Goal: Use online tool/utility: Utilize a website feature to perform a specific function

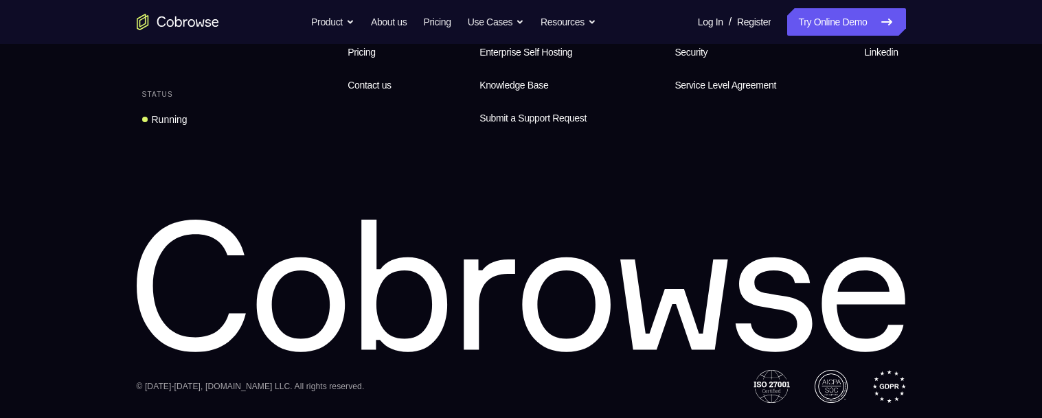
scroll to position [1068, 0]
click at [796, 185] on div "Equip your agents to succeed Status Running Features Product About us Pricing C…" at bounding box center [521, 175] width 879 height 455
click at [887, 189] on div "Equip your agents to succeed Status Running Features Product About us Pricing C…" at bounding box center [521, 175] width 879 height 455
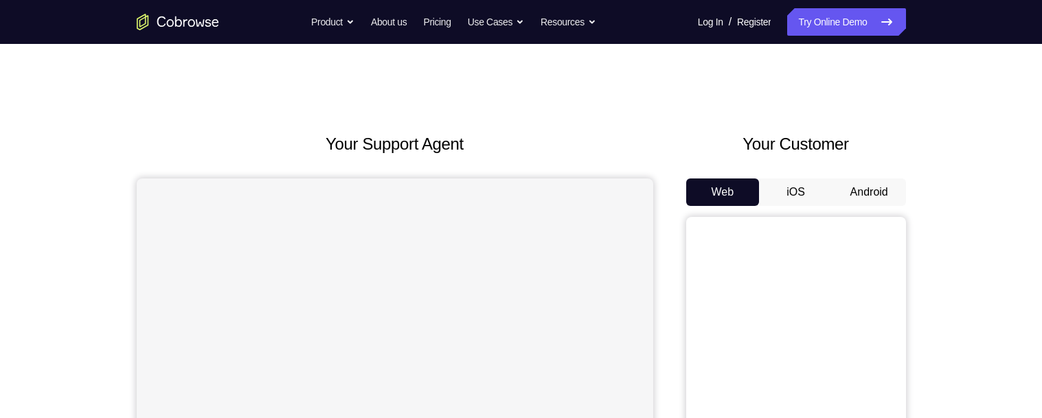
scroll to position [0, 0]
click at [891, 188] on button "Android" at bounding box center [870, 192] width 74 height 27
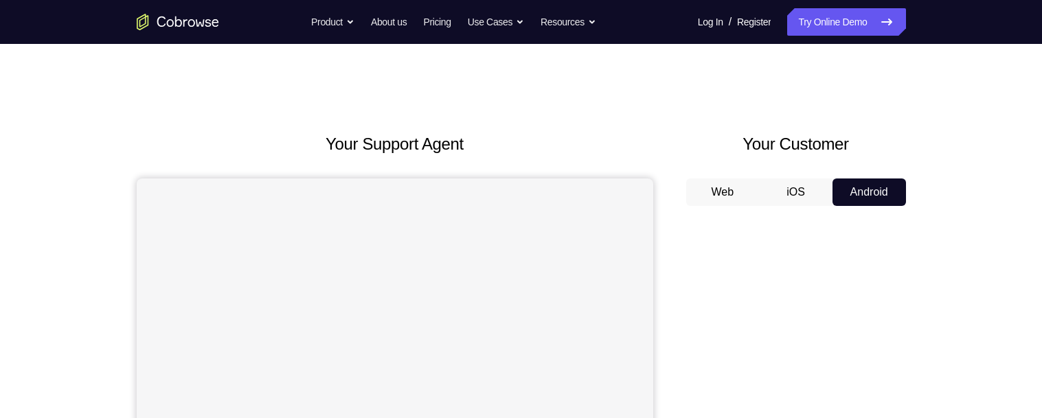
click at [721, 179] on button "Web" at bounding box center [723, 192] width 74 height 27
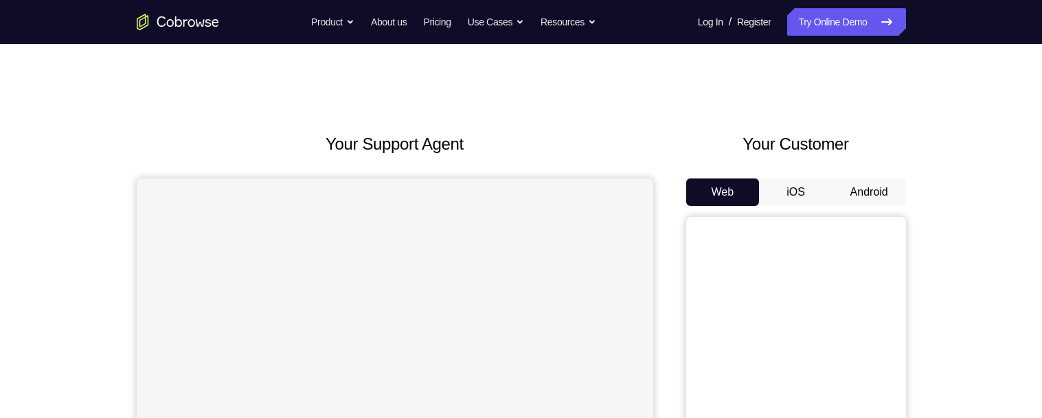
click at [804, 186] on button "iOS" at bounding box center [796, 192] width 74 height 27
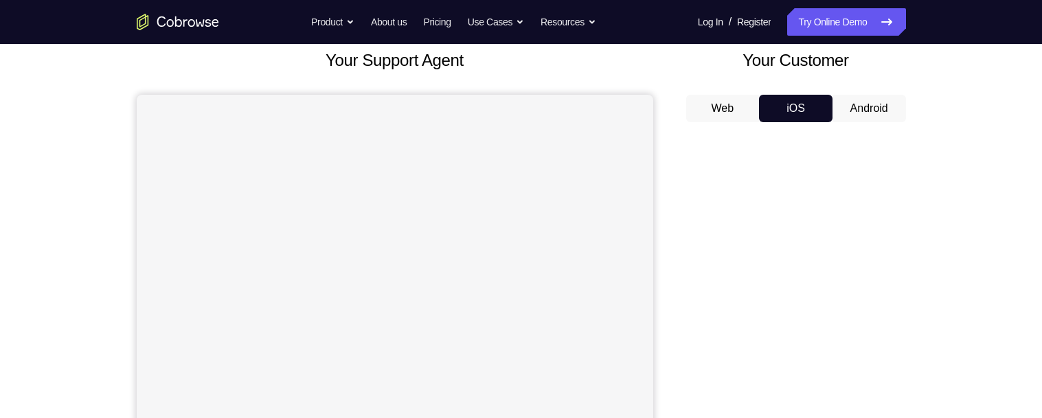
scroll to position [106, 0]
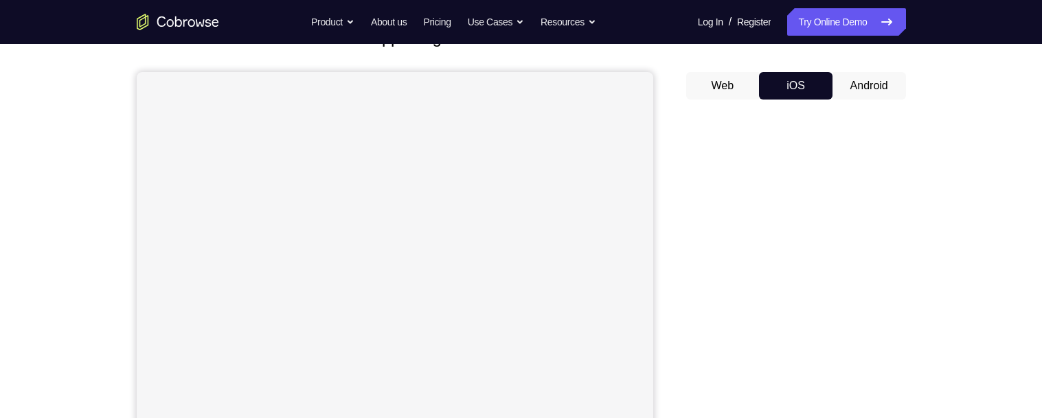
click at [866, 87] on button "Android" at bounding box center [870, 85] width 74 height 27
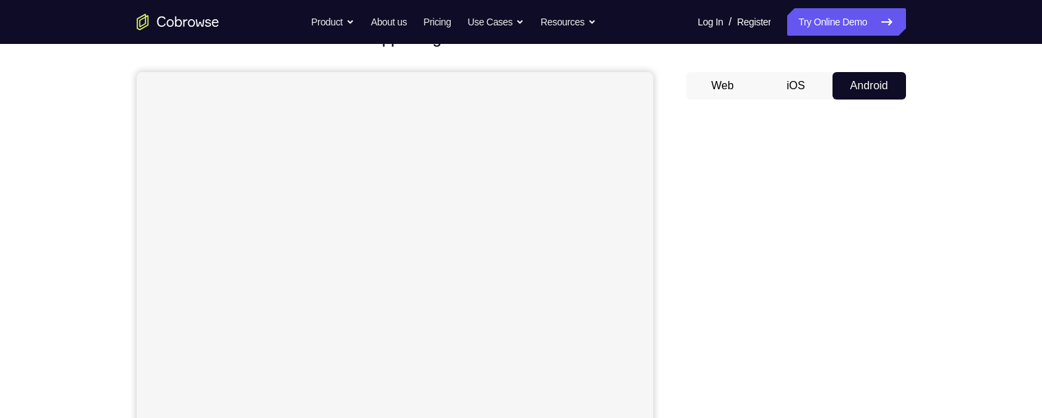
click at [778, 96] on button "iOS" at bounding box center [796, 85] width 74 height 27
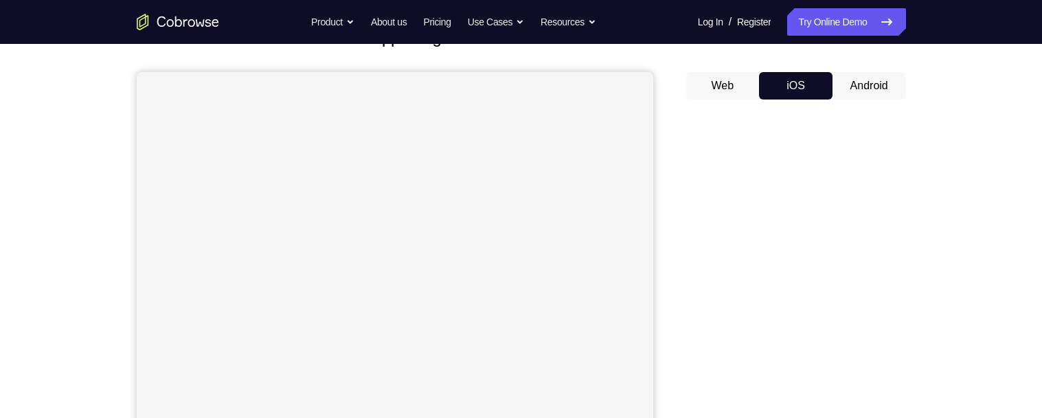
click at [890, 85] on button "Android" at bounding box center [870, 85] width 74 height 27
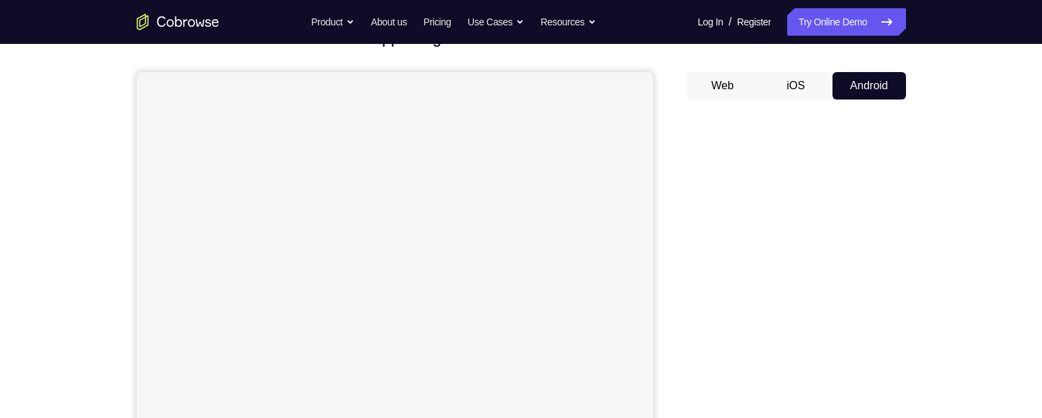
click at [791, 78] on button "iOS" at bounding box center [796, 85] width 74 height 27
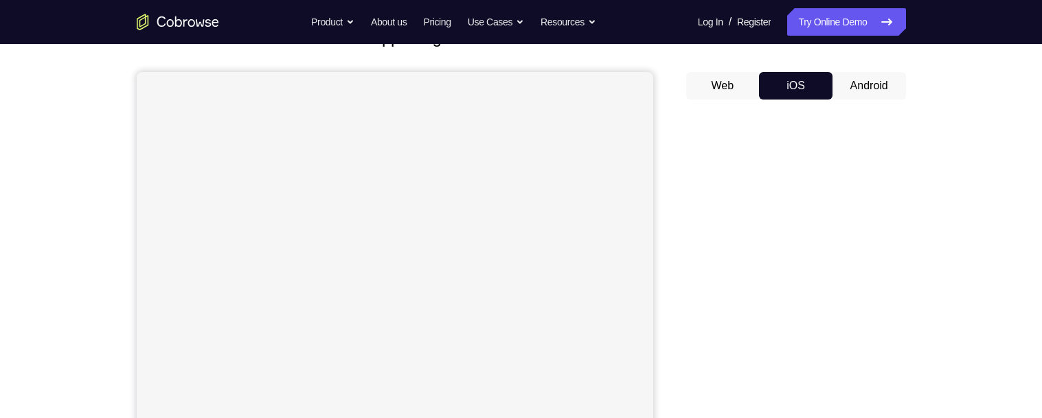
click at [900, 96] on button "Android" at bounding box center [870, 85] width 74 height 27
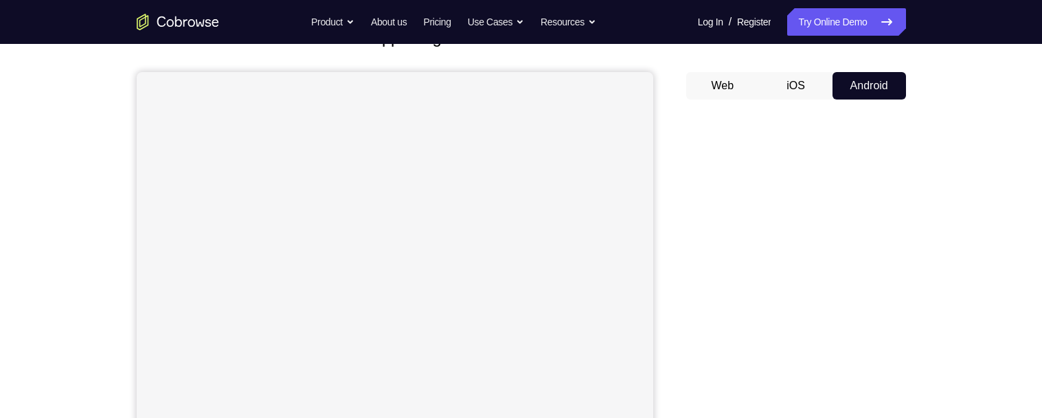
click at [796, 55] on div "Your Customer Web iOS Android" at bounding box center [796, 279] width 220 height 508
click at [800, 80] on button "iOS" at bounding box center [796, 85] width 74 height 27
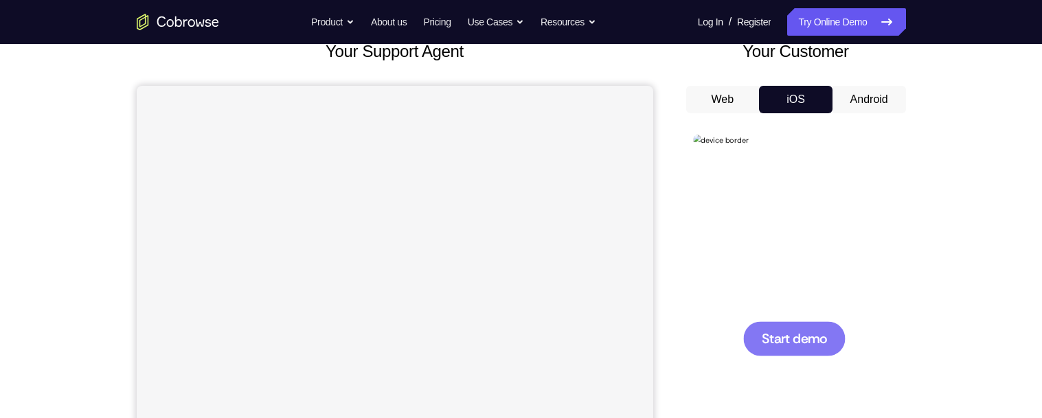
scroll to position [0, 0]
click at [879, 98] on button "Android" at bounding box center [870, 99] width 74 height 27
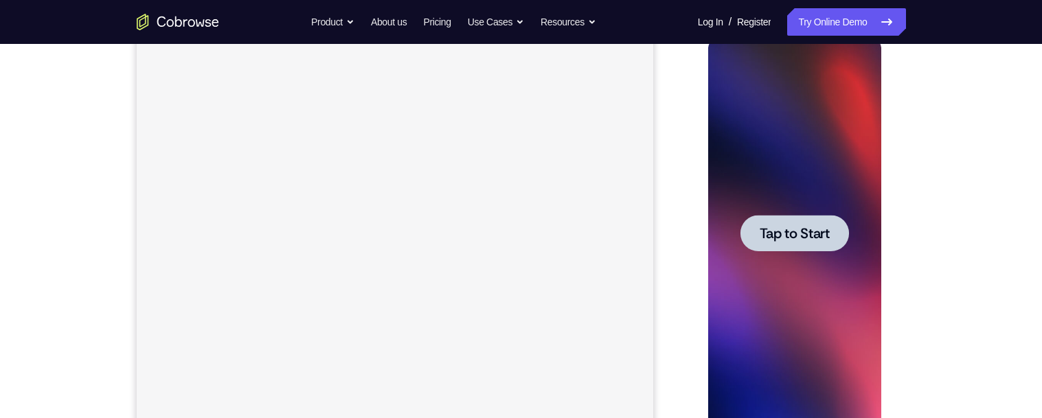
scroll to position [211, 0]
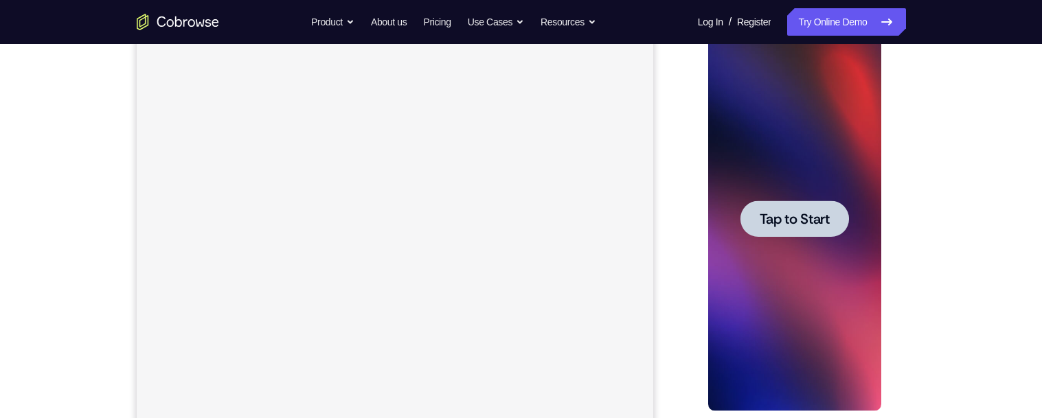
click at [801, 216] on span "Tap to Start" at bounding box center [795, 219] width 70 height 14
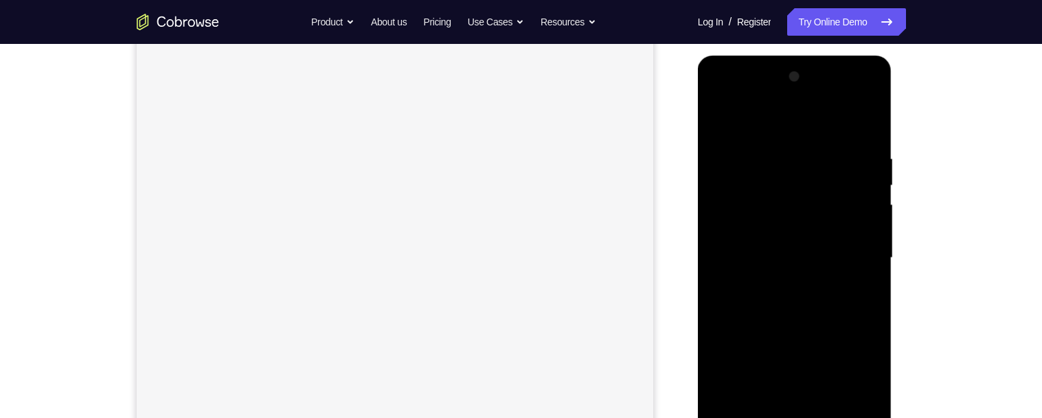
scroll to position [303, 0]
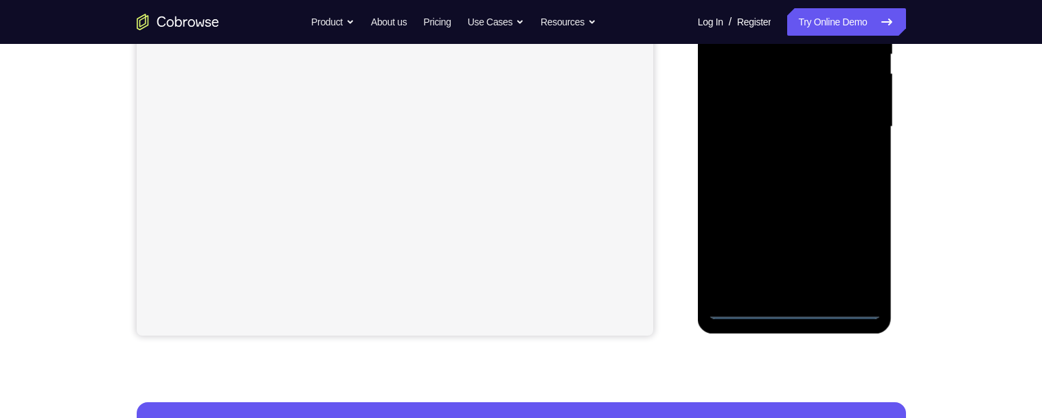
click at [798, 318] on div at bounding box center [794, 127] width 173 height 385
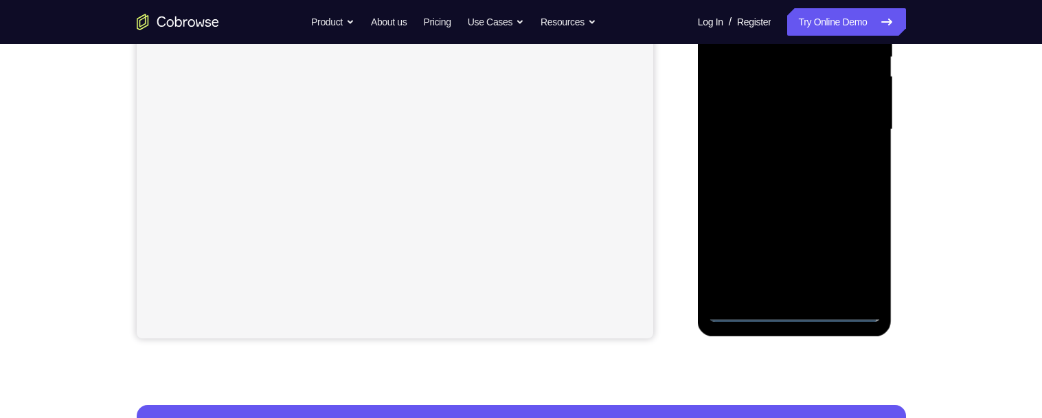
click at [796, 308] on div at bounding box center [794, 129] width 173 height 385
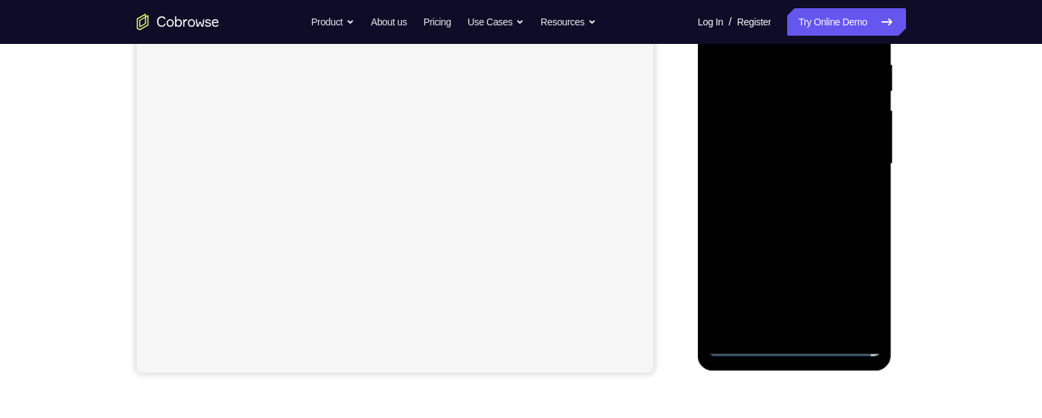
scroll to position [292, 0]
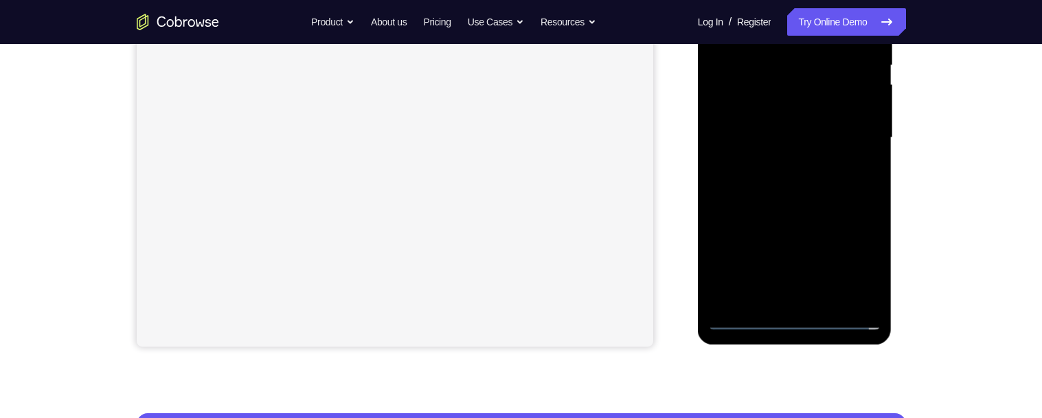
click at [798, 320] on div at bounding box center [794, 138] width 173 height 385
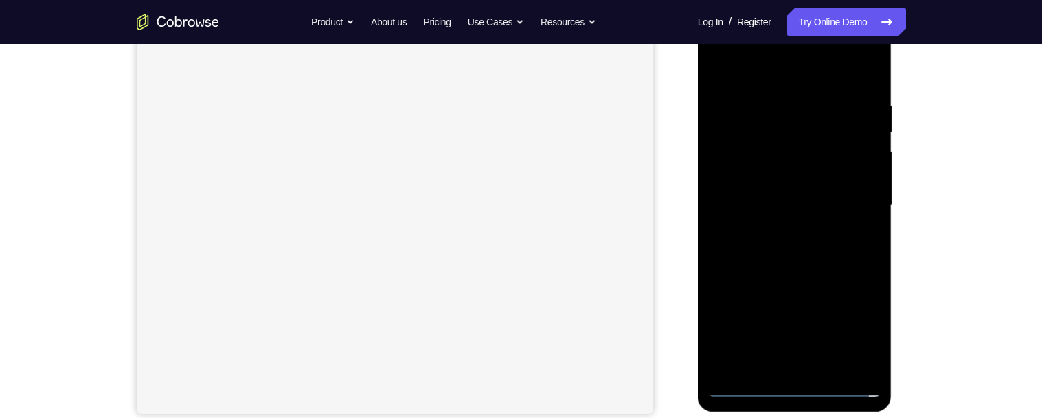
scroll to position [243, 0]
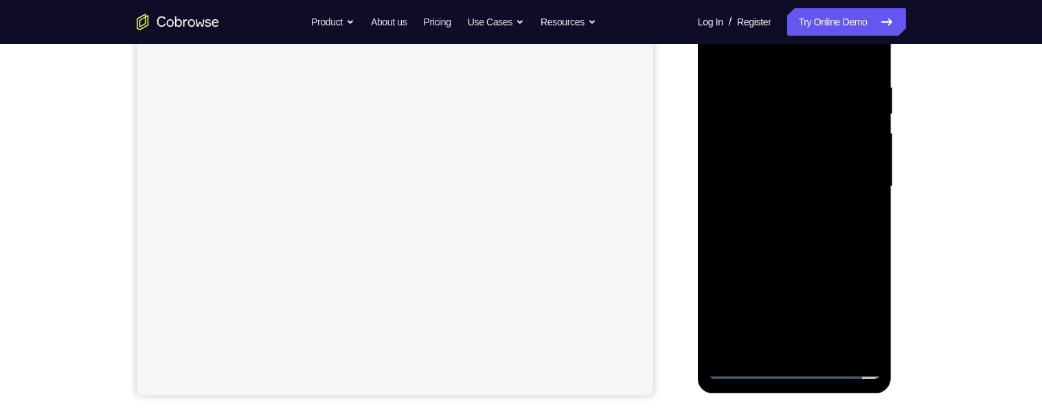
click at [860, 310] on div at bounding box center [794, 187] width 173 height 385
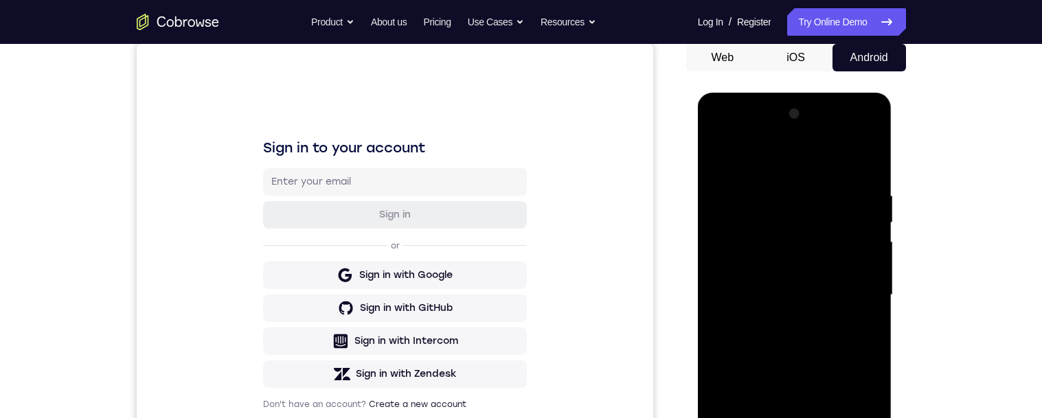
scroll to position [0, 0]
click at [773, 141] on div at bounding box center [794, 295] width 173 height 385
click at [796, 153] on div at bounding box center [794, 295] width 173 height 385
click at [756, 177] on div at bounding box center [794, 295] width 173 height 385
click at [771, 160] on div at bounding box center [794, 295] width 173 height 385
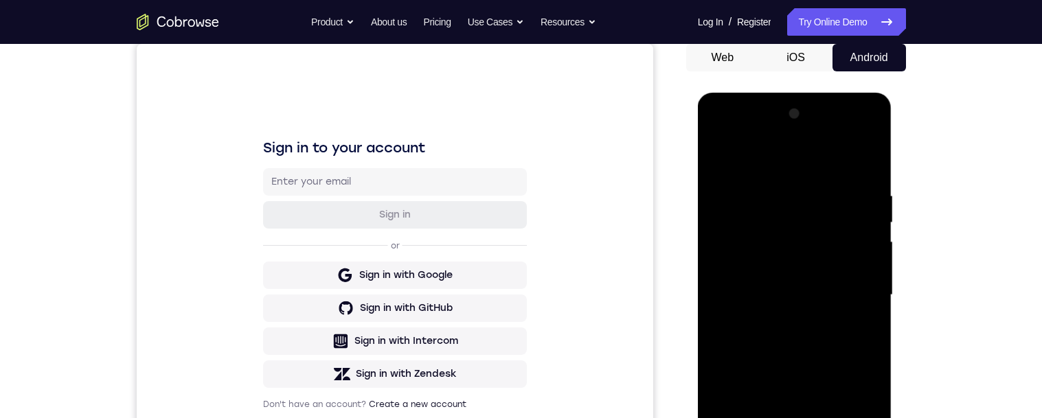
click at [870, 283] on div at bounding box center [794, 295] width 173 height 385
drag, startPoint x: 853, startPoint y: 292, endPoint x: 1600, endPoint y: 198, distance: 752.7
click at [853, 292] on div at bounding box center [794, 295] width 173 height 385
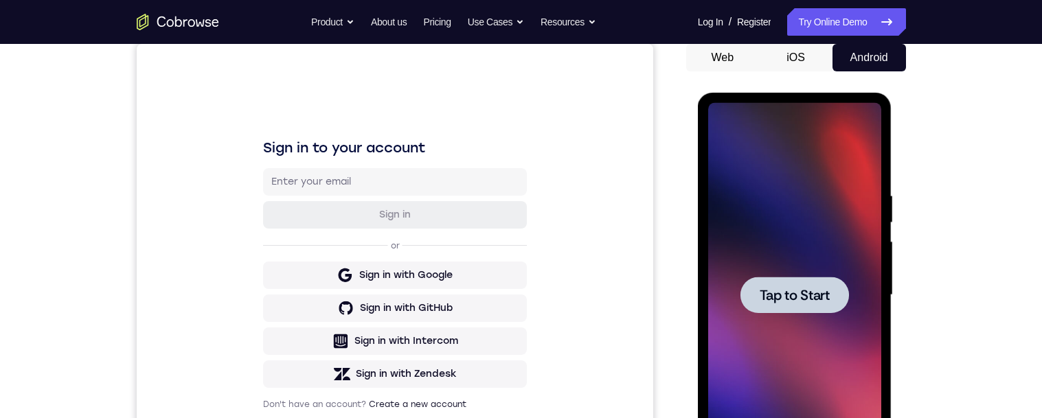
click at [796, 304] on div at bounding box center [795, 295] width 109 height 36
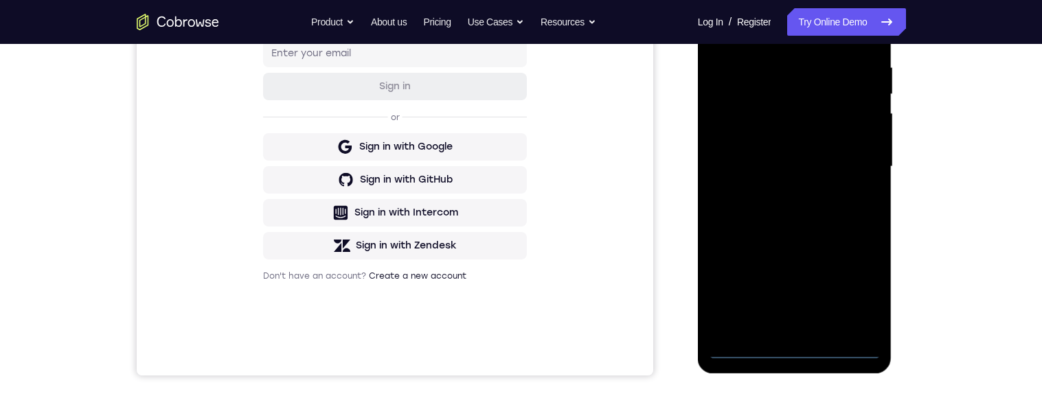
scroll to position [333, 0]
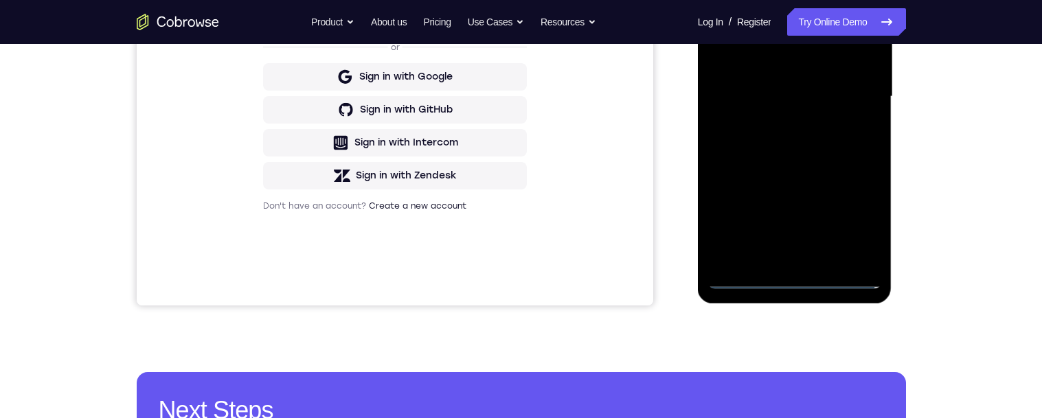
click at [798, 280] on div at bounding box center [794, 97] width 173 height 385
click at [790, 282] on div at bounding box center [794, 97] width 173 height 385
click at [790, 280] on div at bounding box center [794, 97] width 173 height 385
click at [798, 282] on div at bounding box center [794, 97] width 173 height 385
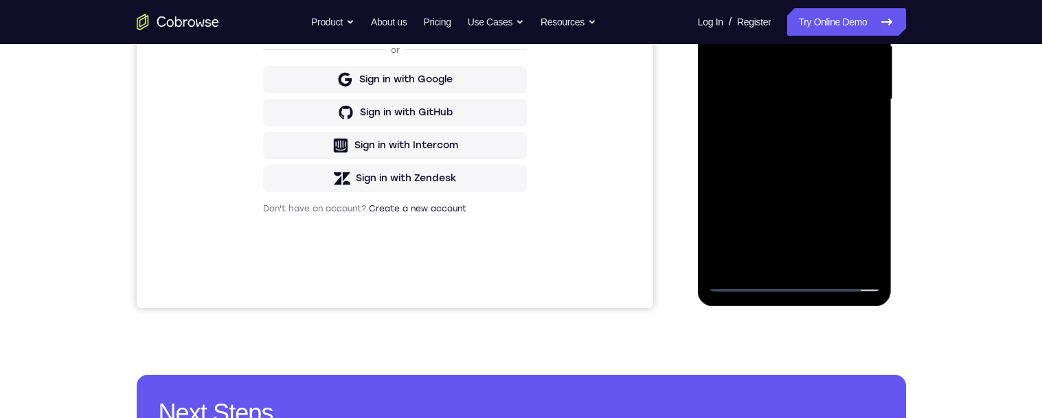
click at [856, 222] on div at bounding box center [794, 99] width 173 height 385
click at [857, 223] on div at bounding box center [794, 99] width 173 height 385
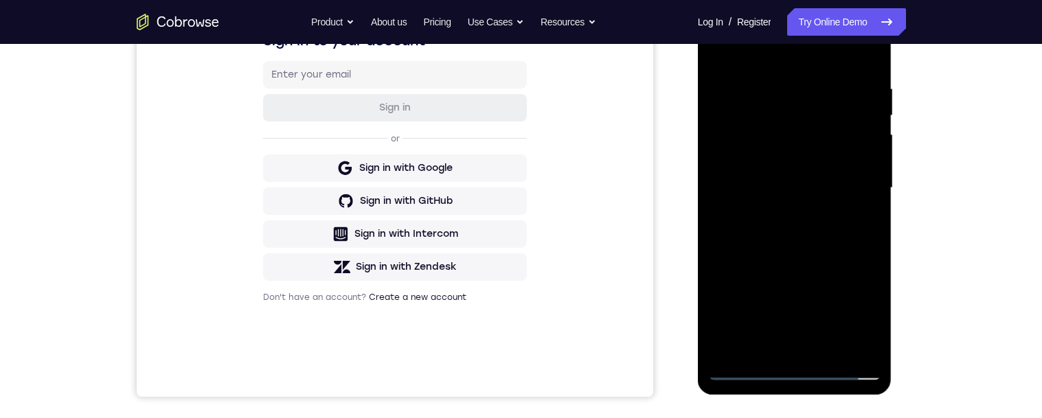
scroll to position [213, 0]
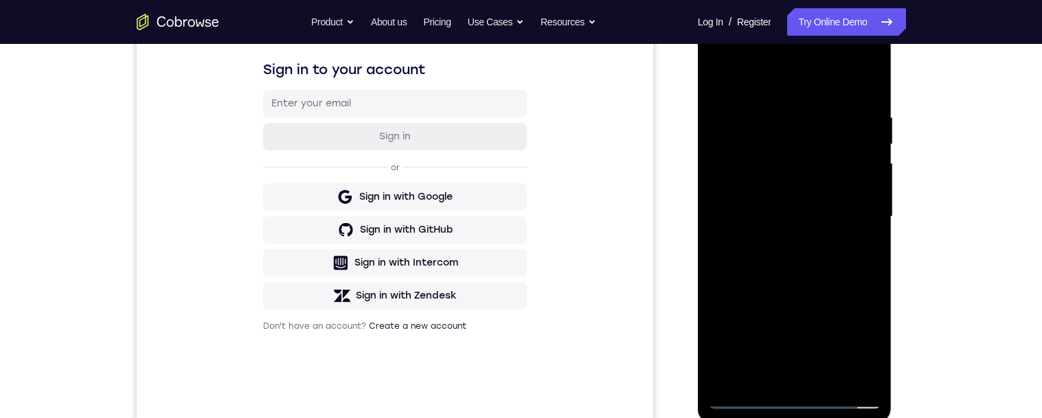
click at [861, 343] on div at bounding box center [794, 217] width 173 height 385
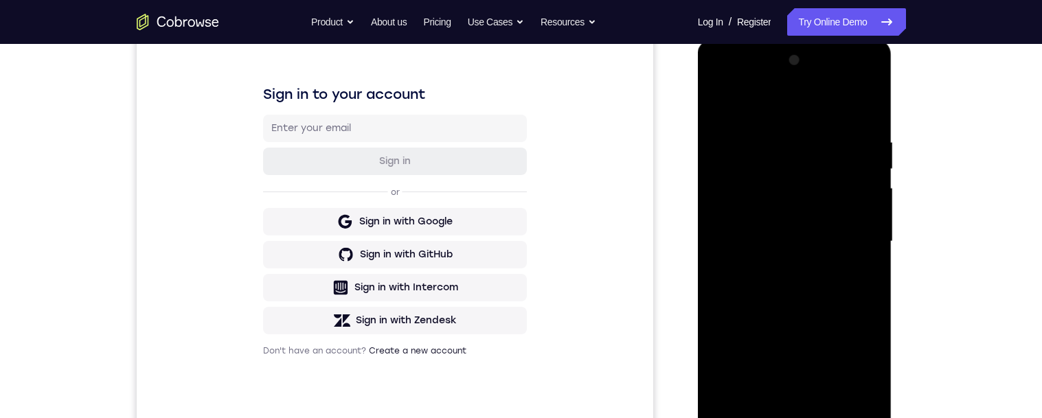
scroll to position [196, 0]
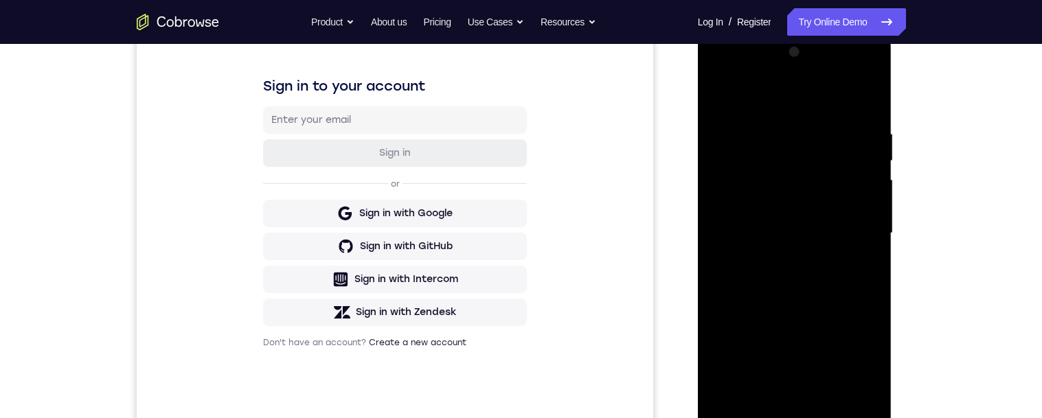
click at [780, 108] on div at bounding box center [794, 233] width 173 height 385
click at [849, 229] on div at bounding box center [794, 233] width 173 height 385
click at [793, 258] on div at bounding box center [794, 233] width 173 height 385
click at [965, 78] on div "Your Support Agent Your Customer Web iOS Android Next Steps We’d be happy to gi…" at bounding box center [521, 300] width 1042 height 906
click at [833, 221] on div at bounding box center [794, 233] width 173 height 385
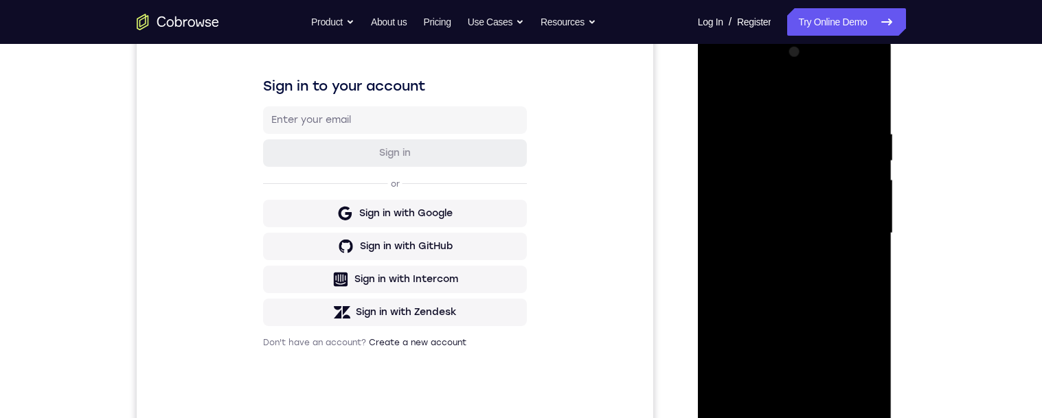
click at [816, 227] on div at bounding box center [794, 233] width 173 height 385
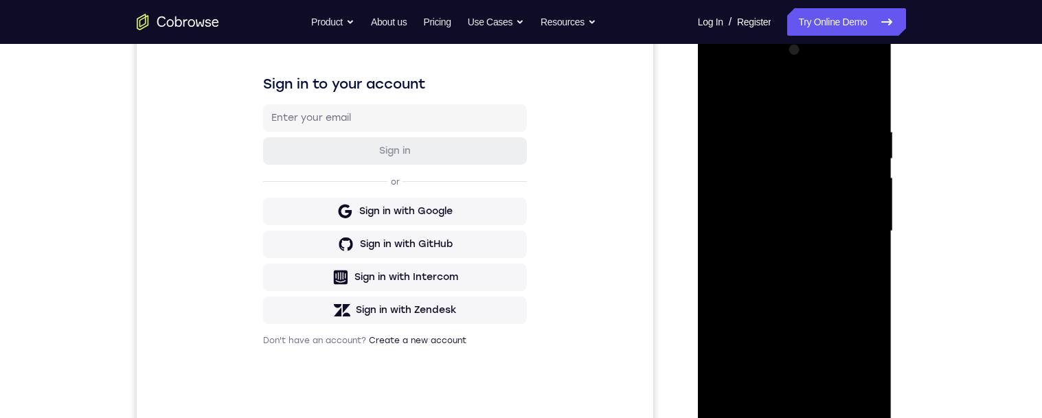
click at [799, 255] on div at bounding box center [794, 231] width 173 height 385
click at [793, 256] on div at bounding box center [794, 231] width 173 height 385
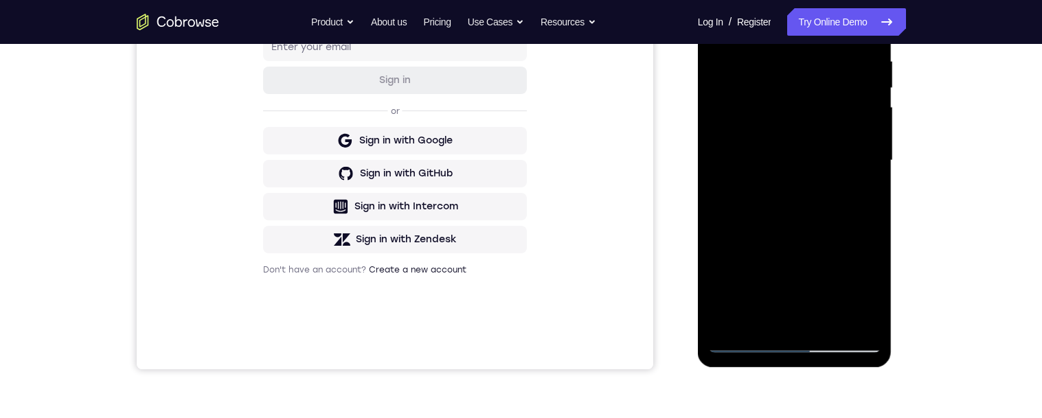
scroll to position [273, 0]
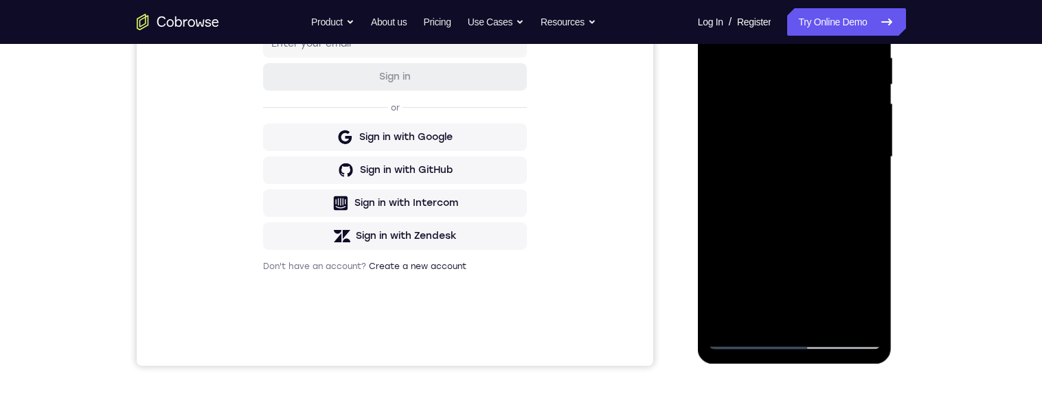
click at [802, 173] on div at bounding box center [794, 157] width 173 height 385
click at [798, 185] on div at bounding box center [794, 157] width 173 height 385
click at [829, 146] on div at bounding box center [794, 157] width 173 height 385
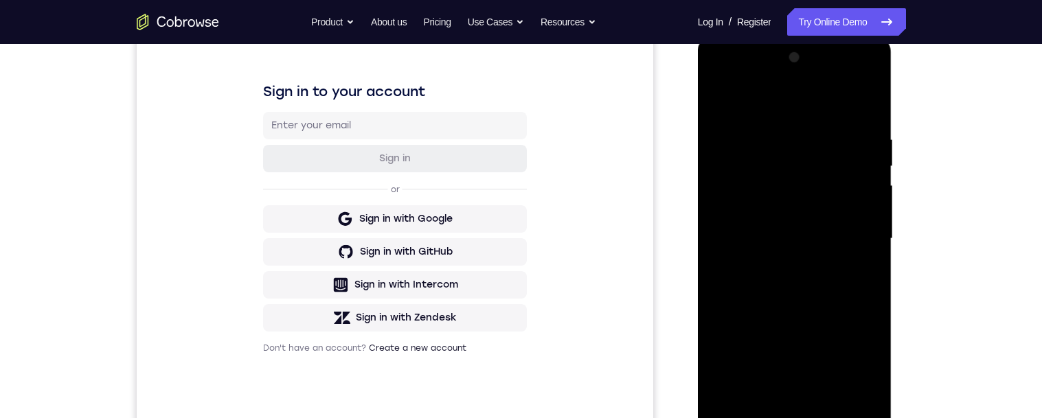
click at [721, 102] on div at bounding box center [794, 239] width 173 height 385
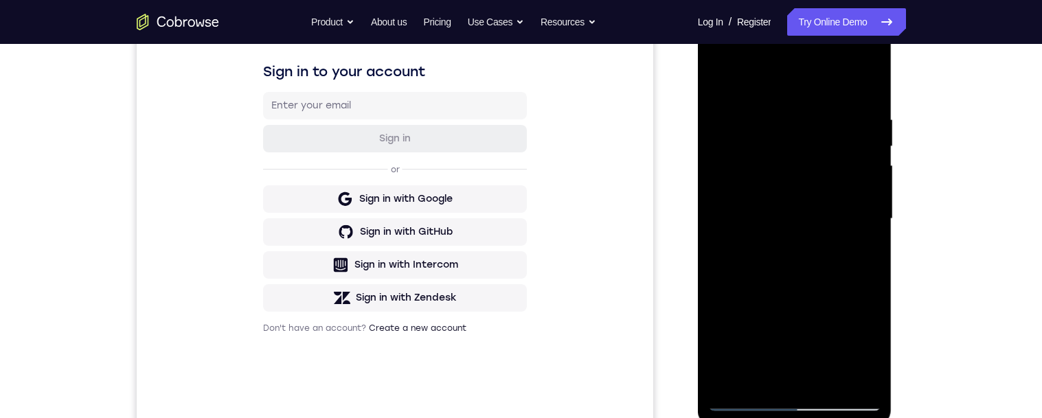
scroll to position [188, 0]
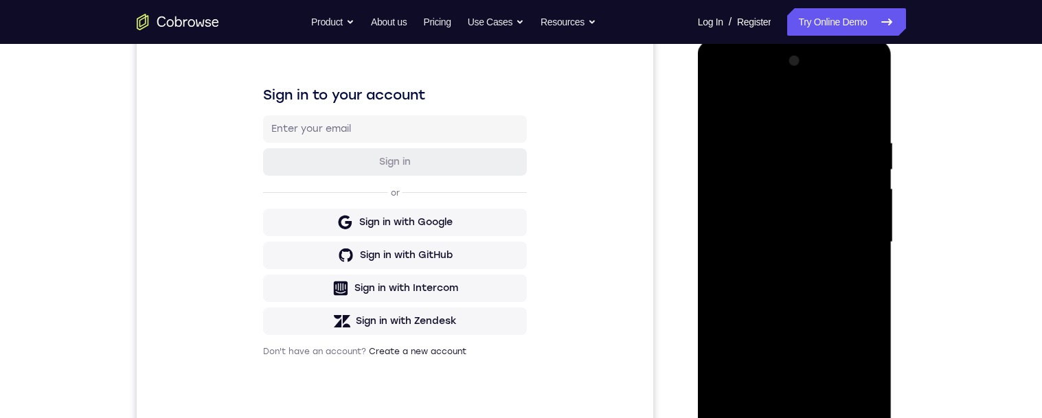
click at [719, 77] on div at bounding box center [794, 242] width 173 height 385
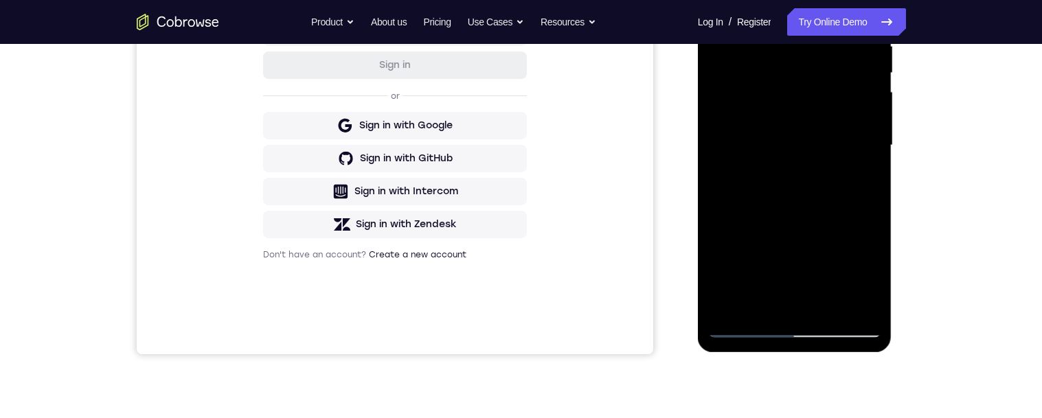
scroll to position [305, 0]
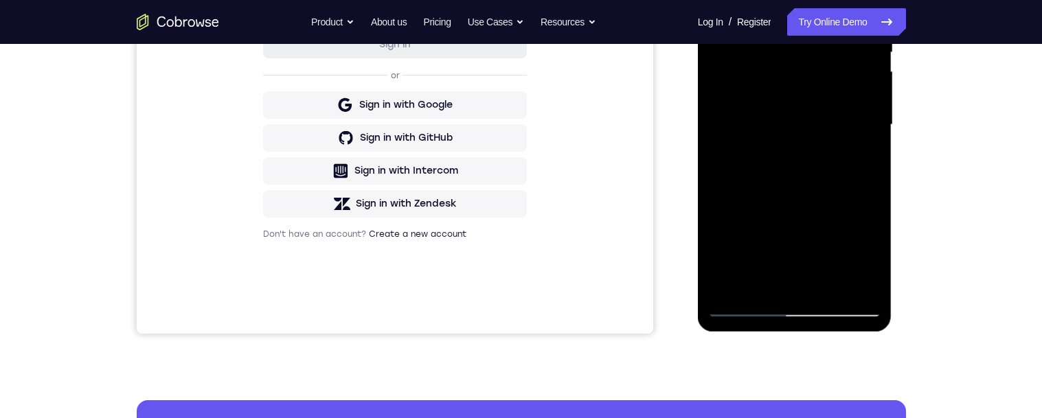
click at [796, 306] on div at bounding box center [794, 125] width 173 height 385
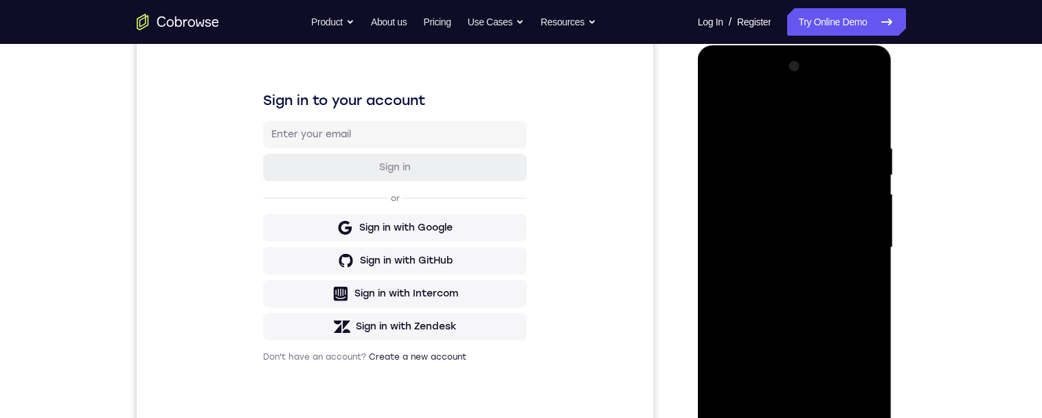
scroll to position [171, 0]
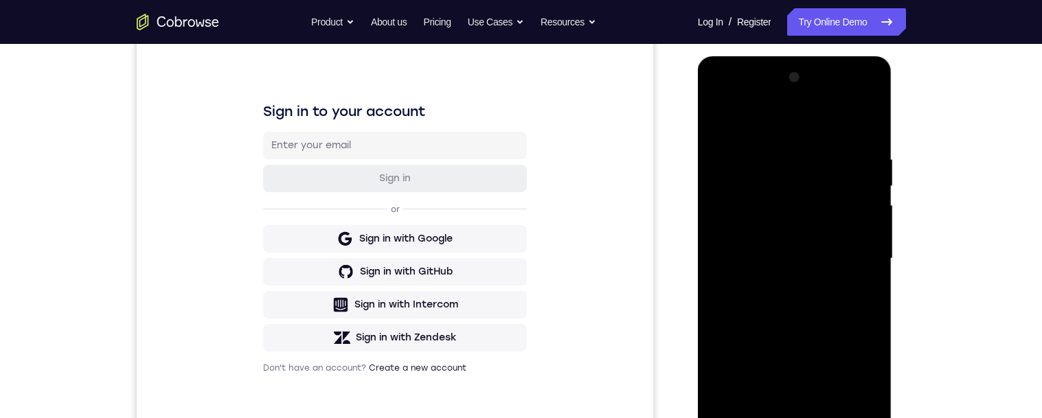
click at [851, 100] on div at bounding box center [794, 259] width 173 height 385
click at [855, 258] on div at bounding box center [794, 260] width 173 height 385
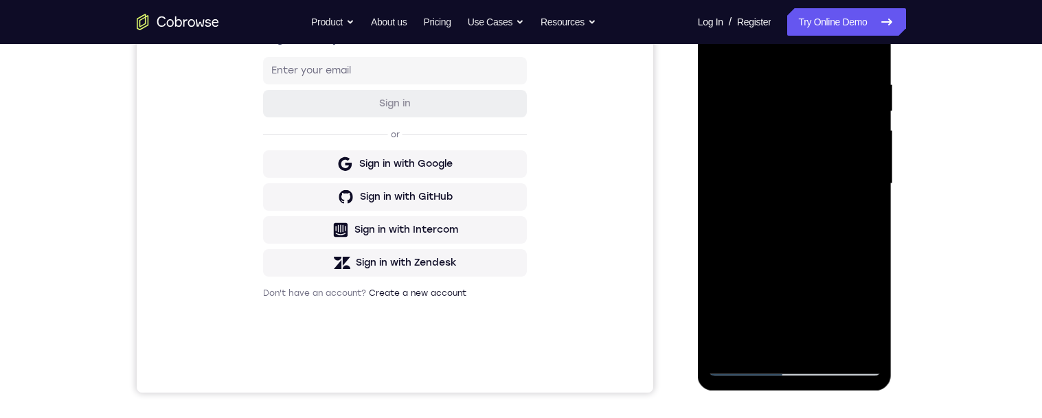
scroll to position [249, 0]
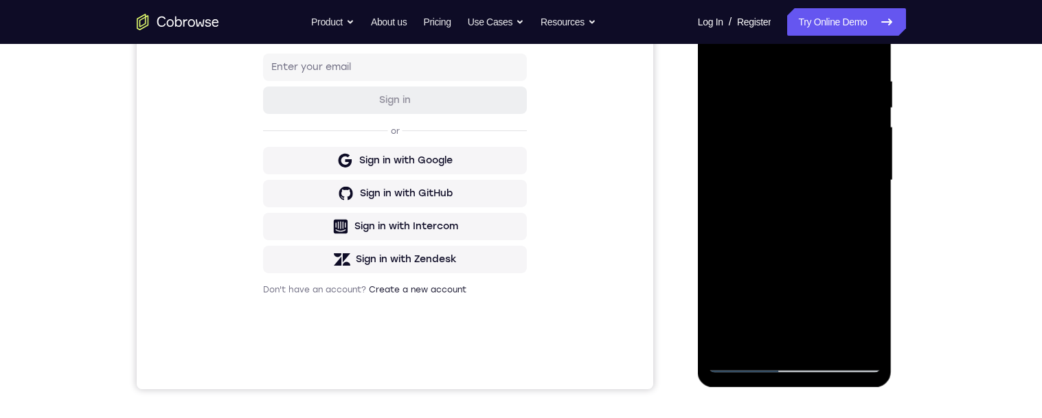
click at [855, 178] on div at bounding box center [794, 180] width 173 height 385
click at [851, 176] on div at bounding box center [794, 180] width 173 height 385
click at [844, 175] on div at bounding box center [794, 180] width 173 height 385
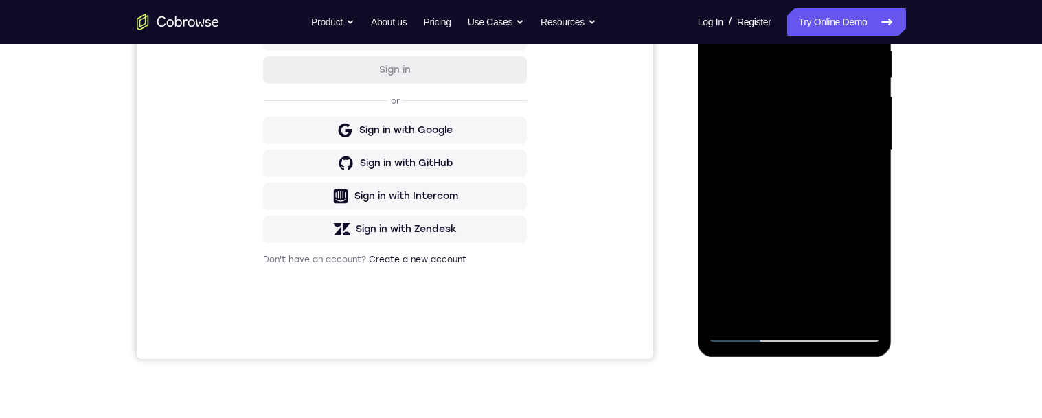
click at [854, 271] on div at bounding box center [794, 150] width 173 height 385
click at [860, 279] on div at bounding box center [794, 150] width 173 height 385
click at [861, 273] on div at bounding box center [794, 150] width 173 height 385
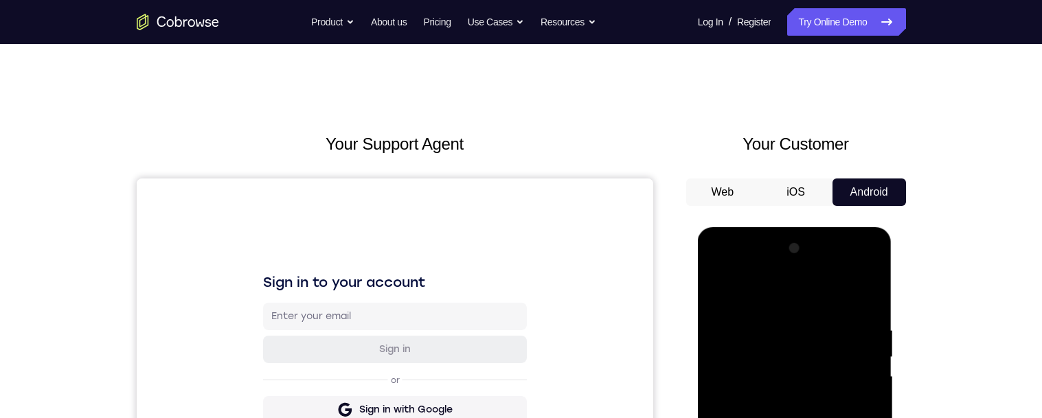
scroll to position [211, 0]
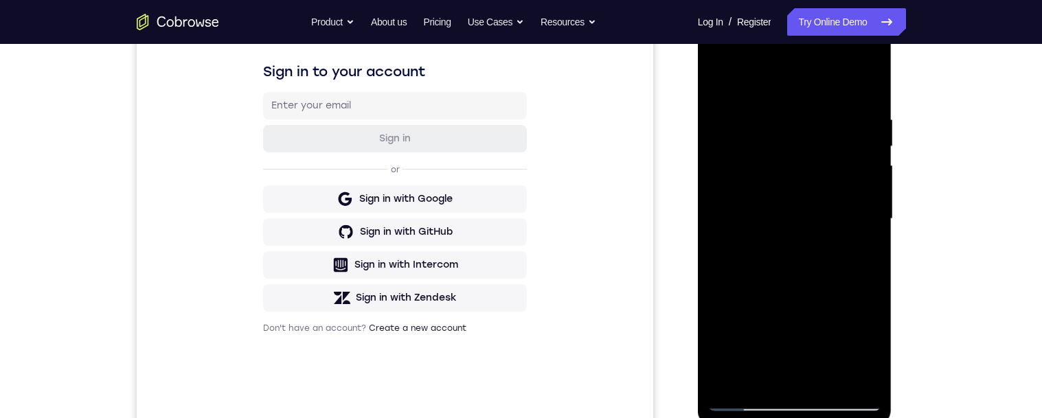
click at [851, 349] on div at bounding box center [794, 219] width 173 height 385
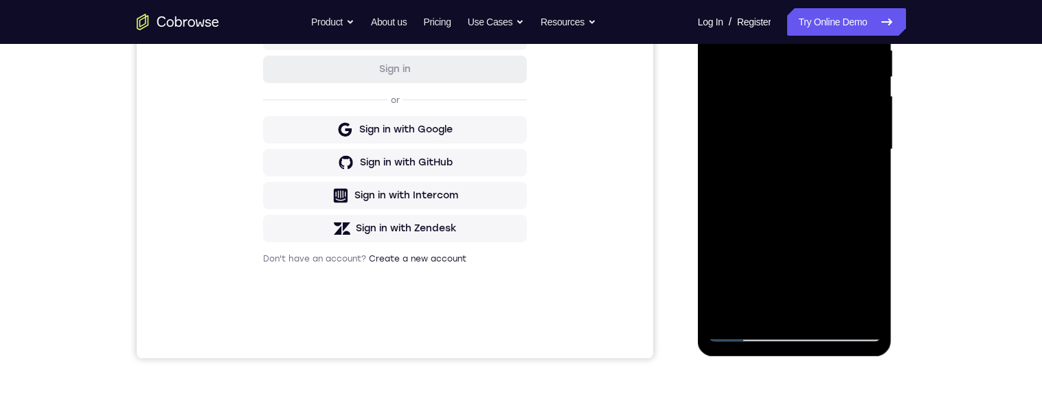
scroll to position [284, 0]
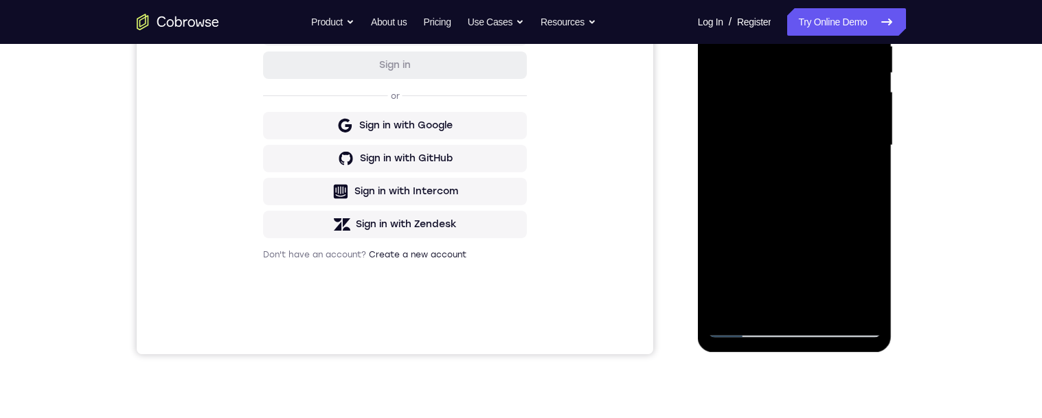
click at [856, 269] on div at bounding box center [794, 145] width 173 height 385
click at [865, 269] on div at bounding box center [794, 145] width 173 height 385
click at [730, 104] on div at bounding box center [794, 145] width 173 height 385
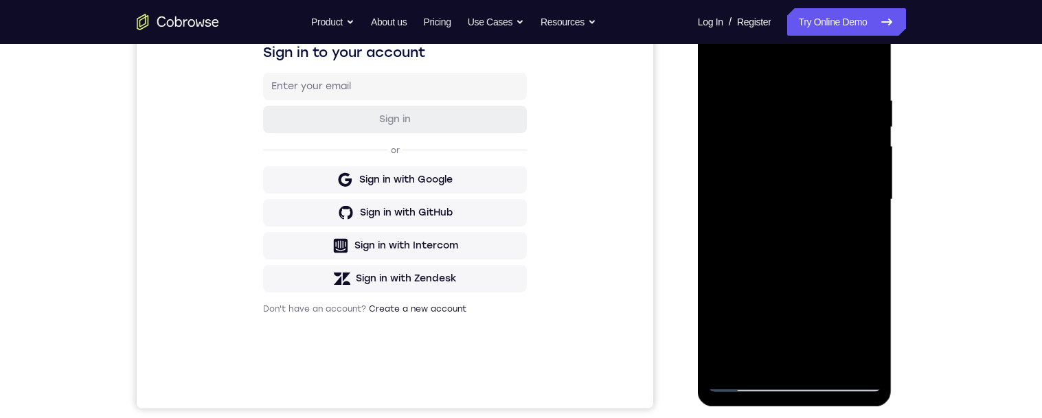
scroll to position [233, 0]
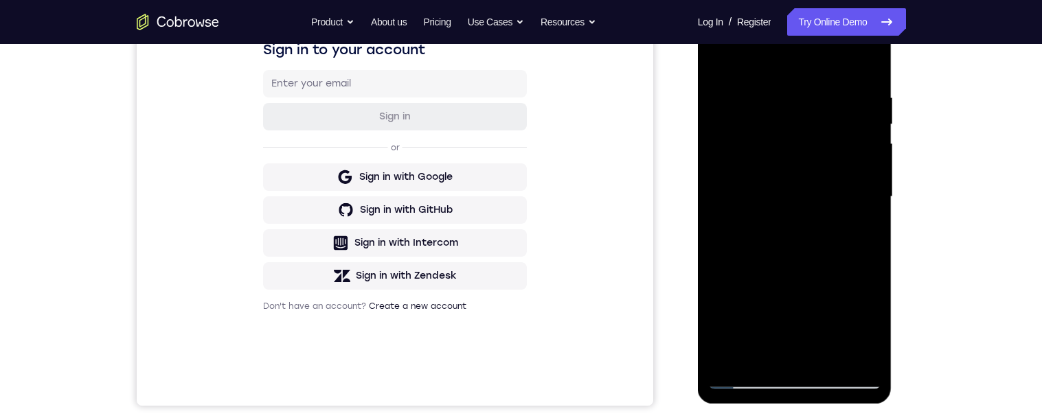
click at [730, 164] on div at bounding box center [794, 197] width 173 height 385
click at [733, 158] on div at bounding box center [794, 197] width 173 height 385
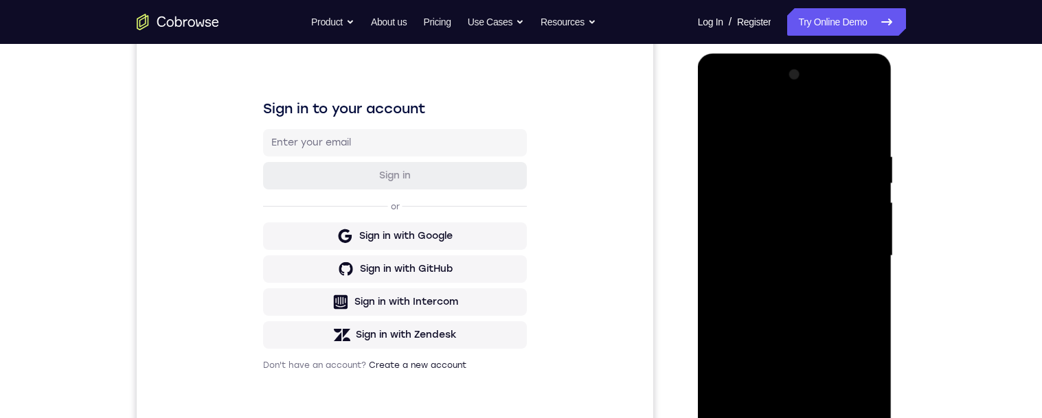
scroll to position [172, 0]
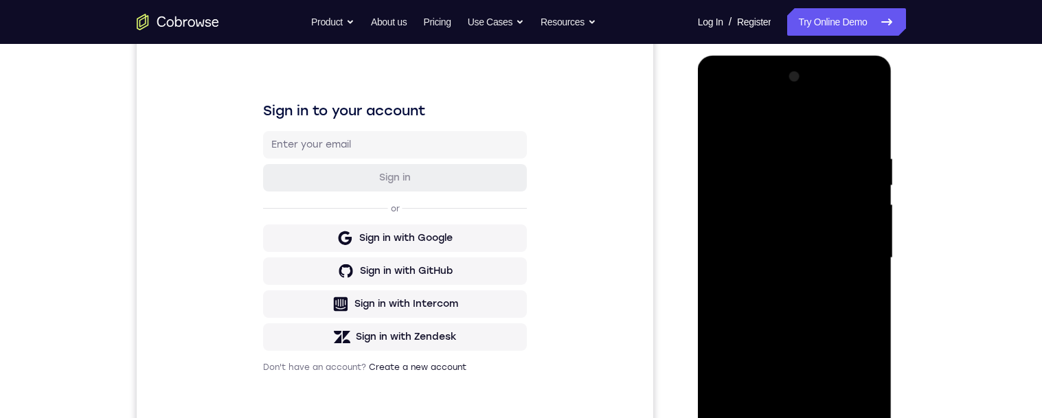
click at [852, 100] on div at bounding box center [794, 258] width 173 height 385
click at [851, 102] on div at bounding box center [794, 258] width 173 height 385
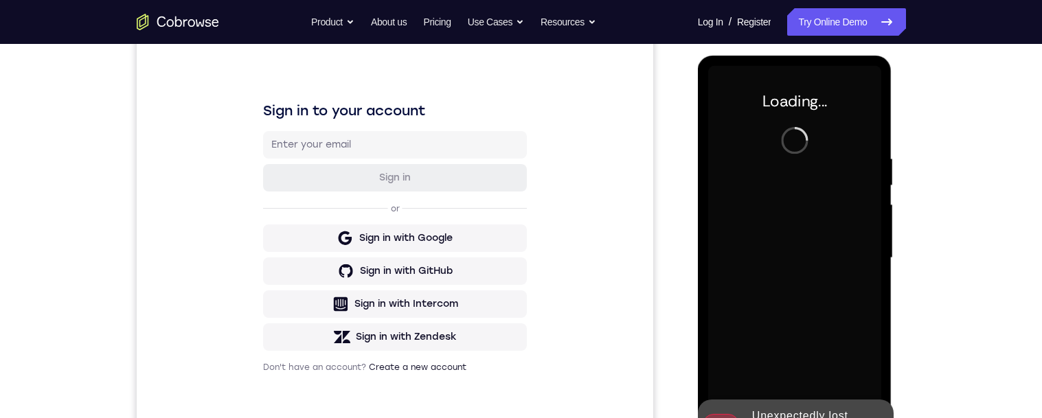
scroll to position [263, 0]
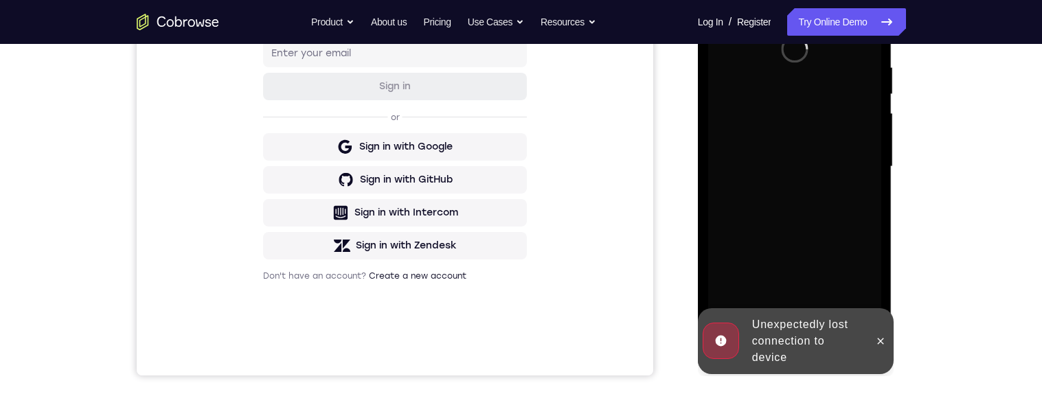
click at [890, 349] on div at bounding box center [881, 341] width 22 height 66
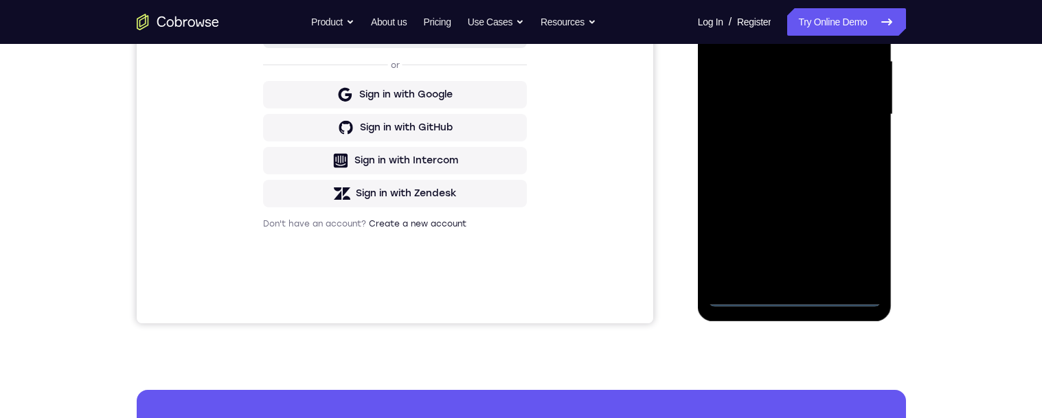
scroll to position [300, 0]
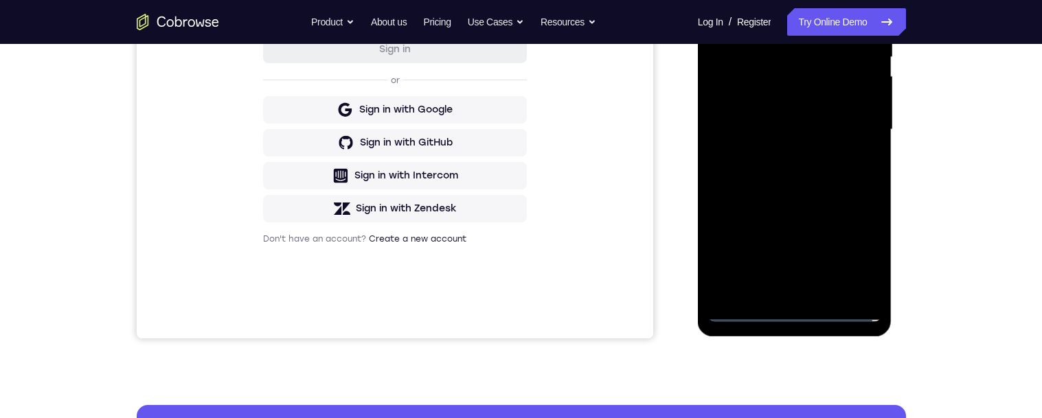
click at [646, 135] on div "Sign in to your account Sign in or Sign in with Google Sign in with GitHub Sign…" at bounding box center [394, 108] width 517 height 460
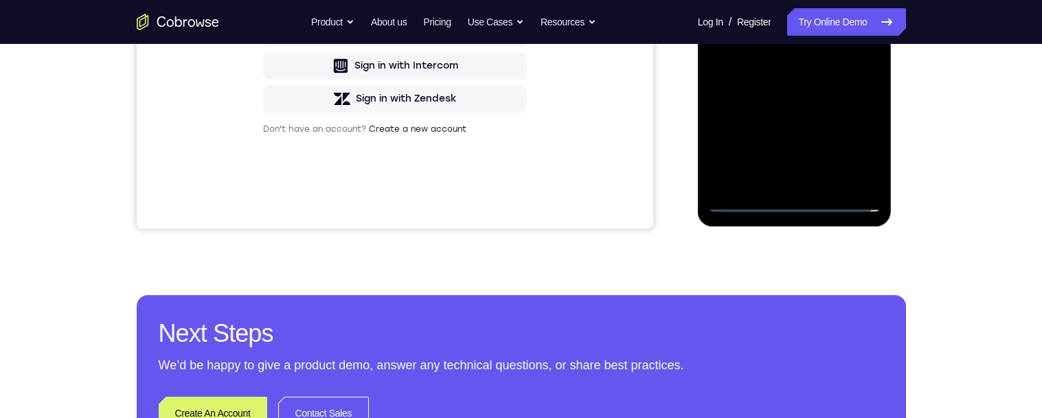
scroll to position [411, 0]
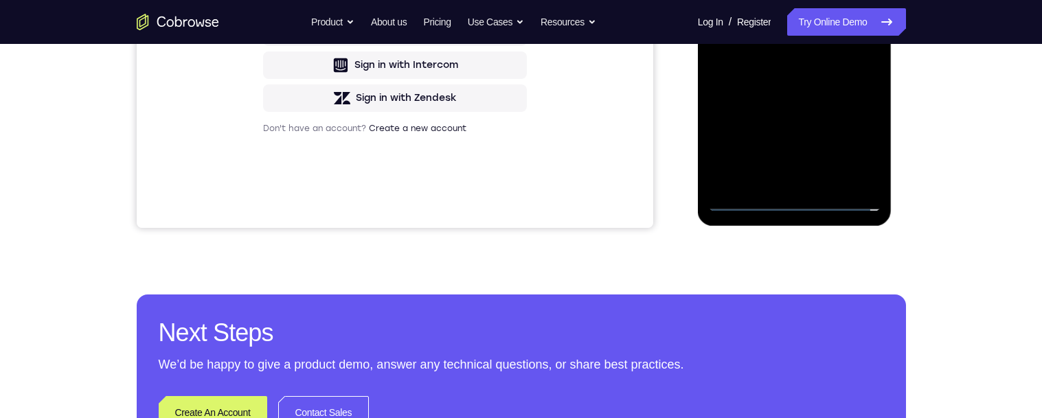
click at [800, 206] on div at bounding box center [794, 19] width 173 height 385
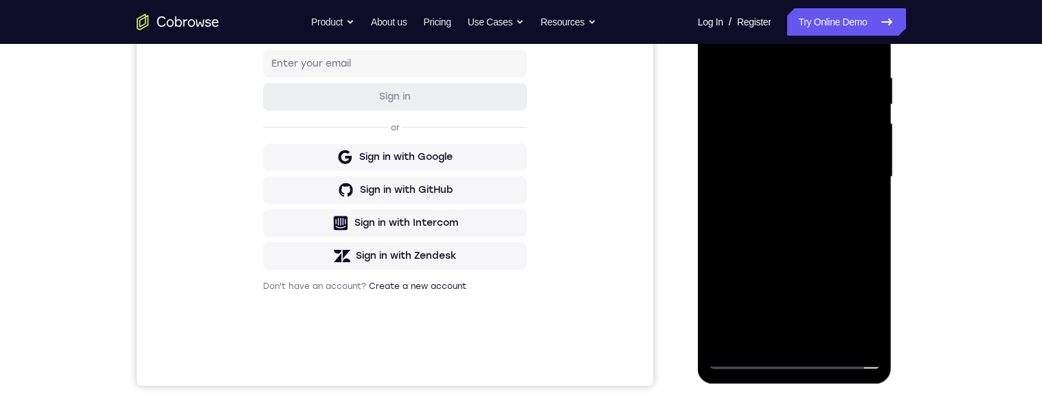
scroll to position [256, 0]
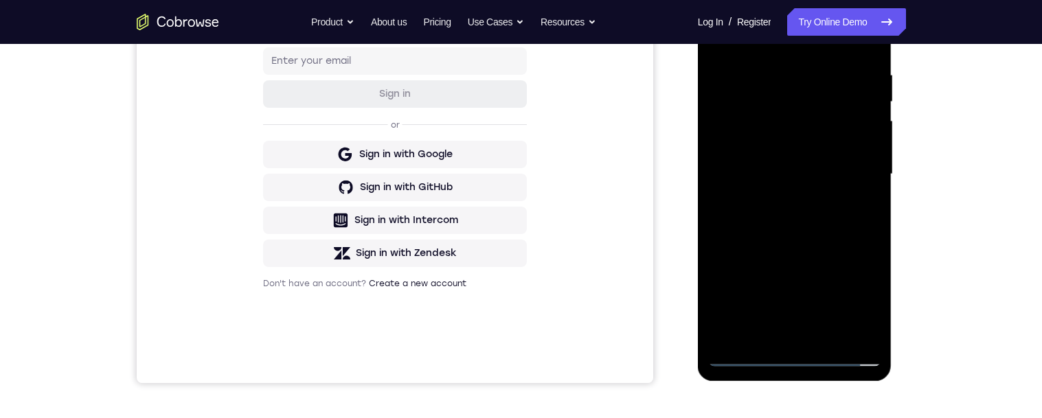
click at [861, 298] on div at bounding box center [794, 174] width 173 height 385
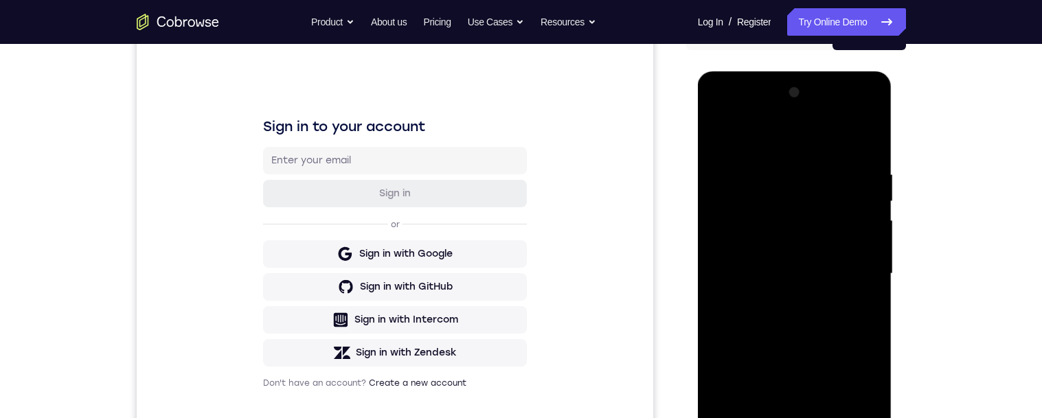
scroll to position [155, 0]
click at [834, 137] on div at bounding box center [794, 274] width 173 height 385
click at [858, 273] on div at bounding box center [794, 274] width 173 height 385
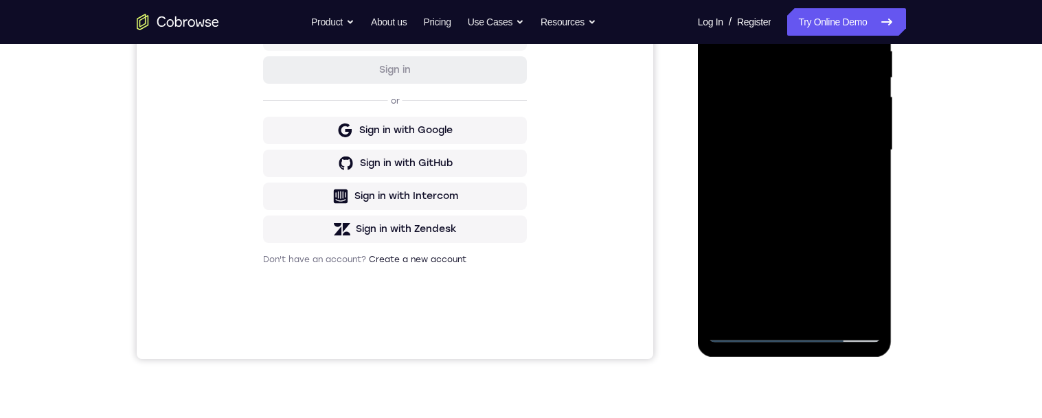
scroll to position [280, 0]
click at [783, 317] on div at bounding box center [794, 149] width 173 height 385
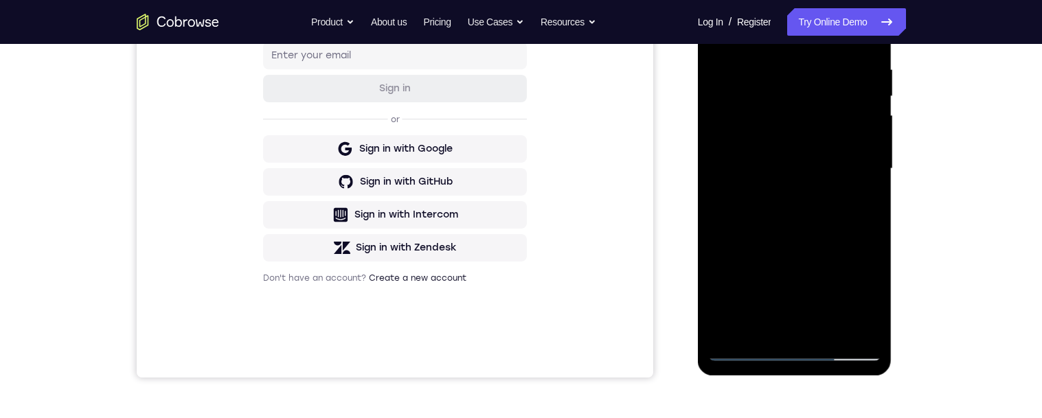
scroll to position [267, 0]
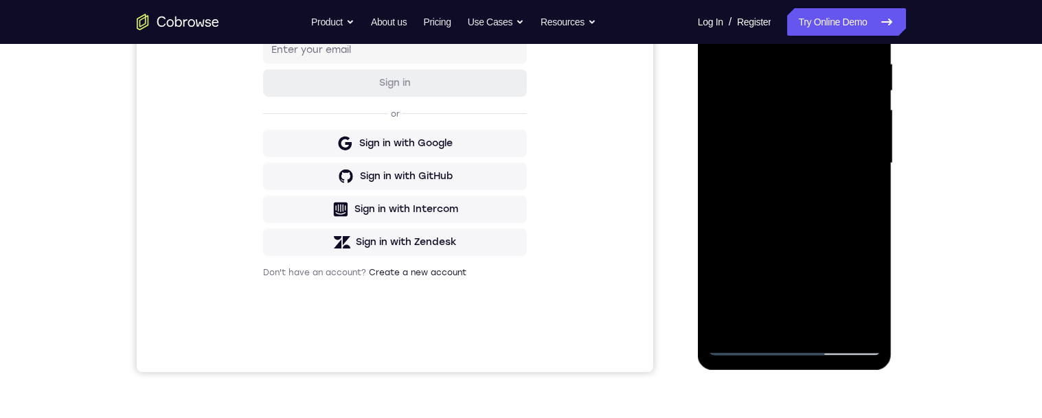
click at [789, 325] on div at bounding box center [794, 163] width 173 height 385
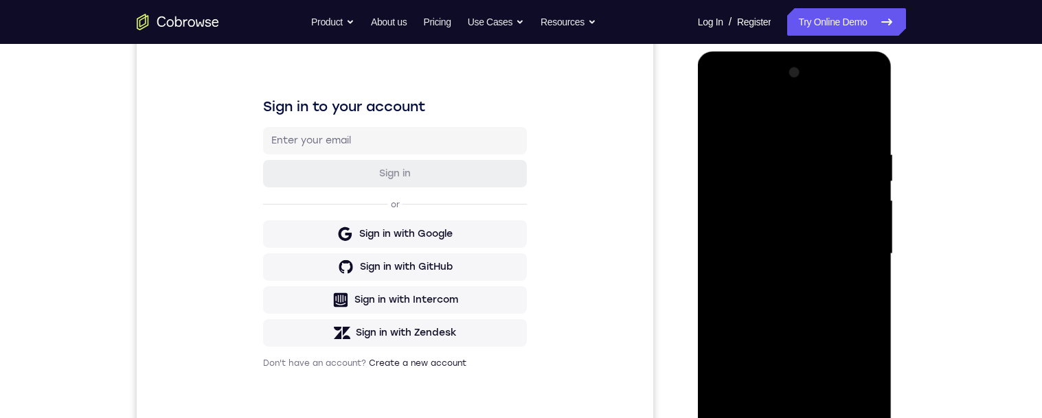
click at [820, 243] on div at bounding box center [794, 254] width 173 height 385
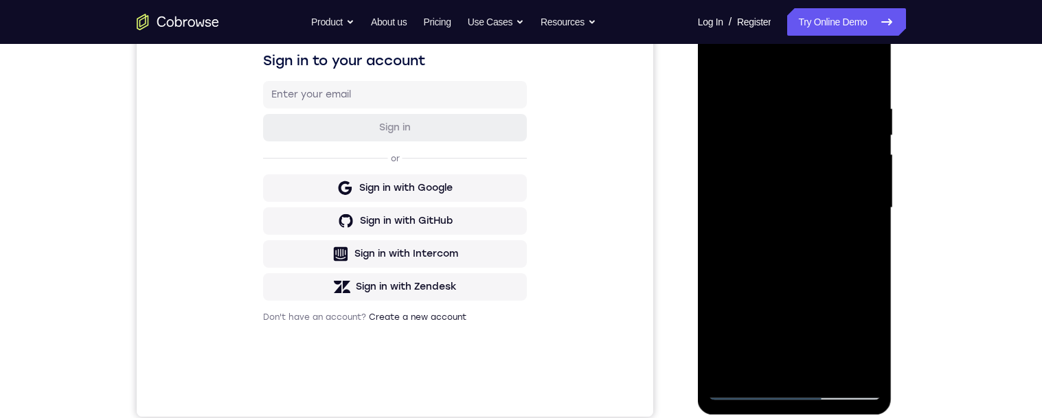
scroll to position [221, 0]
click at [834, 201] on div at bounding box center [794, 208] width 173 height 385
click at [725, 72] on div at bounding box center [794, 208] width 173 height 385
click at [720, 72] on div at bounding box center [794, 208] width 173 height 385
click at [745, 384] on div at bounding box center [794, 208] width 173 height 385
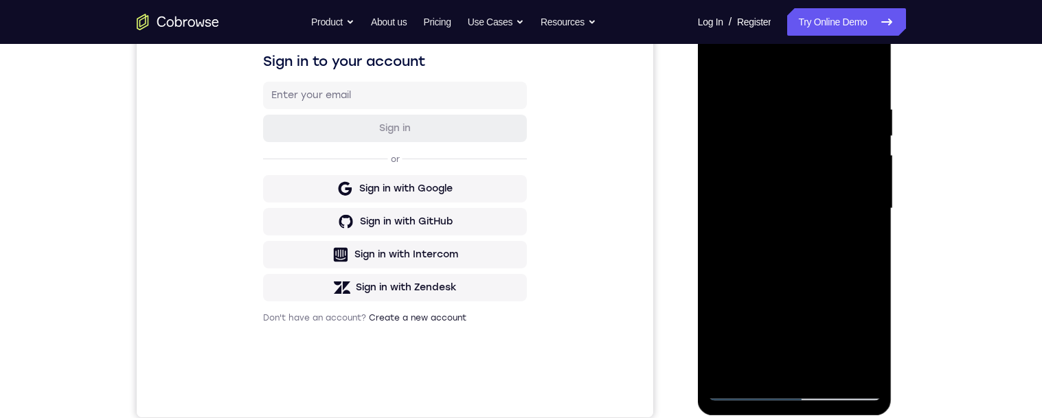
click at [847, 106] on div at bounding box center [794, 208] width 173 height 385
click at [833, 116] on div at bounding box center [794, 208] width 173 height 385
click at [805, 193] on div at bounding box center [794, 208] width 173 height 385
click at [846, 181] on div at bounding box center [794, 208] width 173 height 385
click at [797, 183] on div at bounding box center [794, 208] width 173 height 385
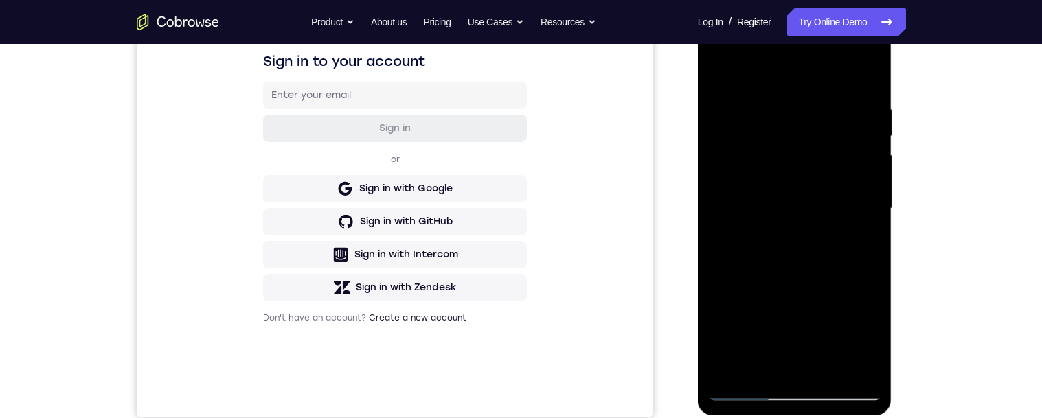
click at [872, 186] on div at bounding box center [794, 208] width 173 height 385
click at [833, 211] on div at bounding box center [794, 208] width 173 height 385
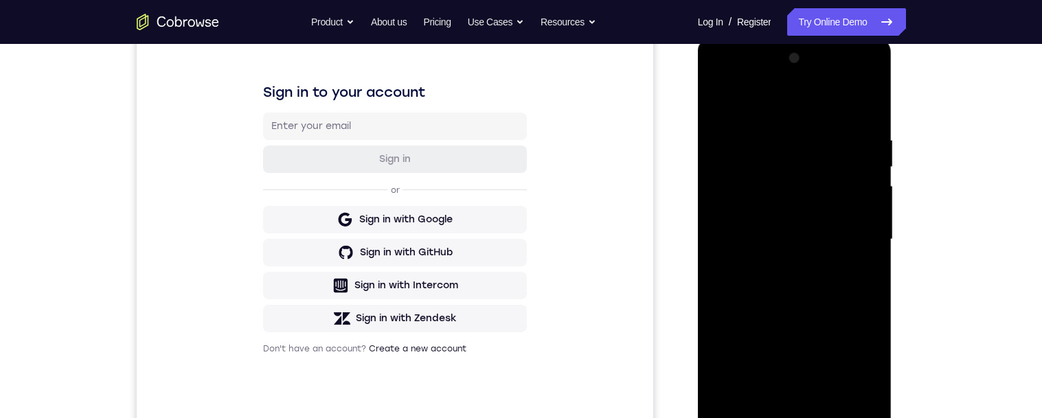
scroll to position [188, 0]
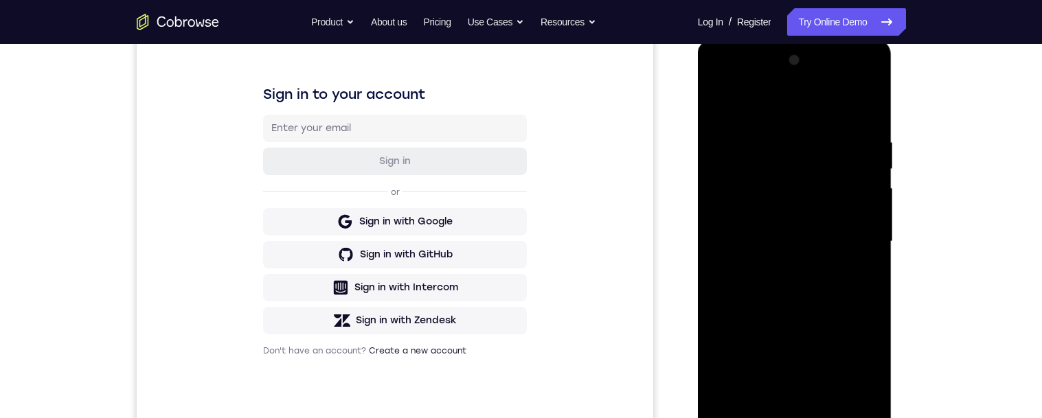
click at [808, 243] on div at bounding box center [794, 241] width 173 height 385
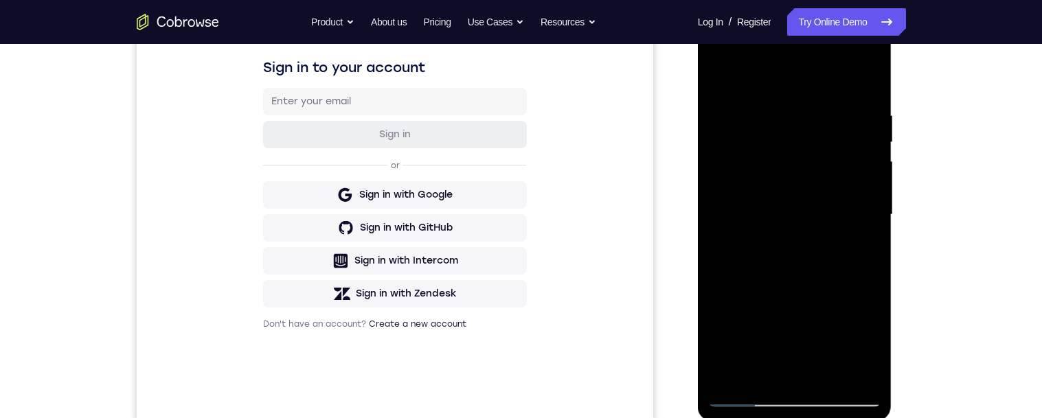
scroll to position [216, 0]
click at [820, 274] on div at bounding box center [794, 213] width 173 height 385
click at [804, 274] on div at bounding box center [794, 215] width 173 height 385
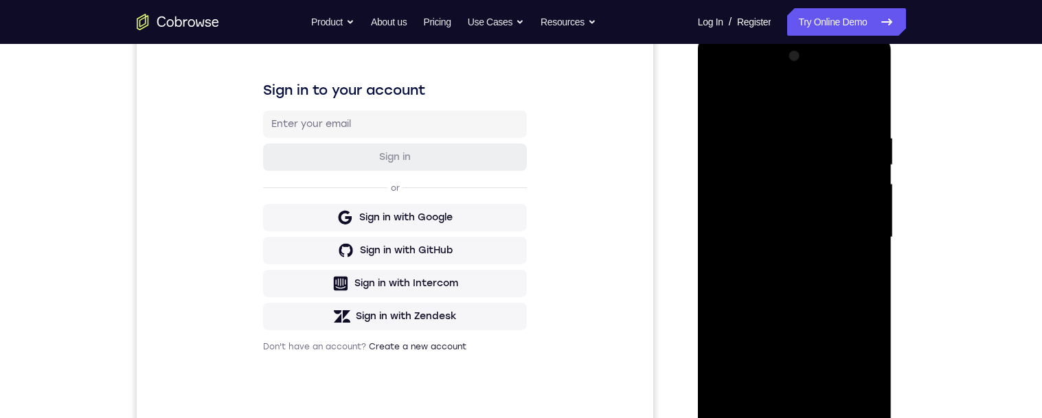
scroll to position [191, 0]
click at [771, 136] on div at bounding box center [794, 239] width 173 height 385
click at [776, 128] on div at bounding box center [794, 239] width 173 height 385
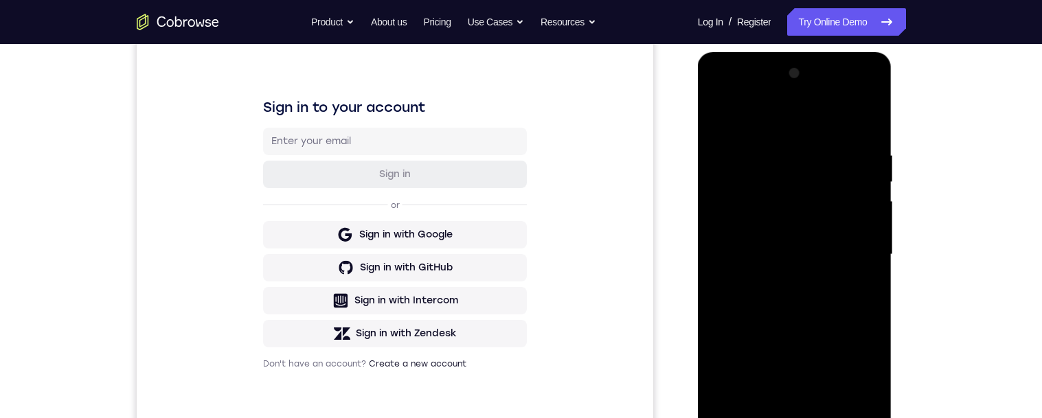
scroll to position [176, 0]
click at [776, 146] on div at bounding box center [794, 254] width 173 height 385
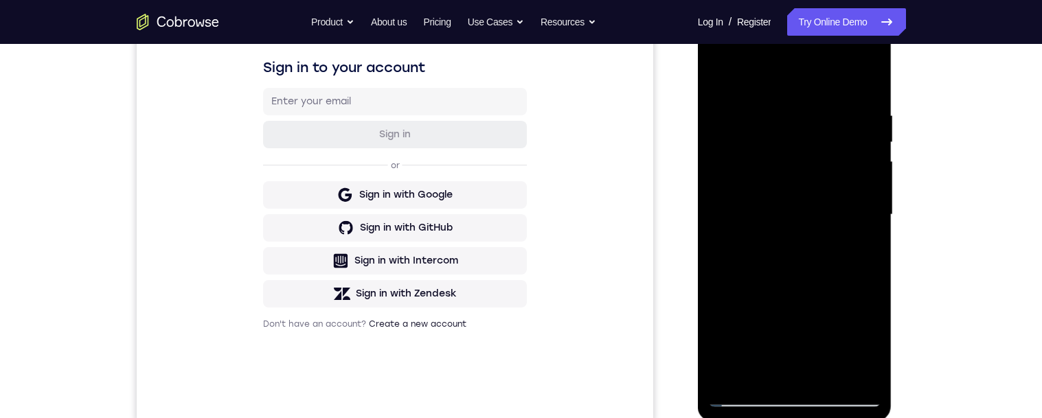
scroll to position [238, 0]
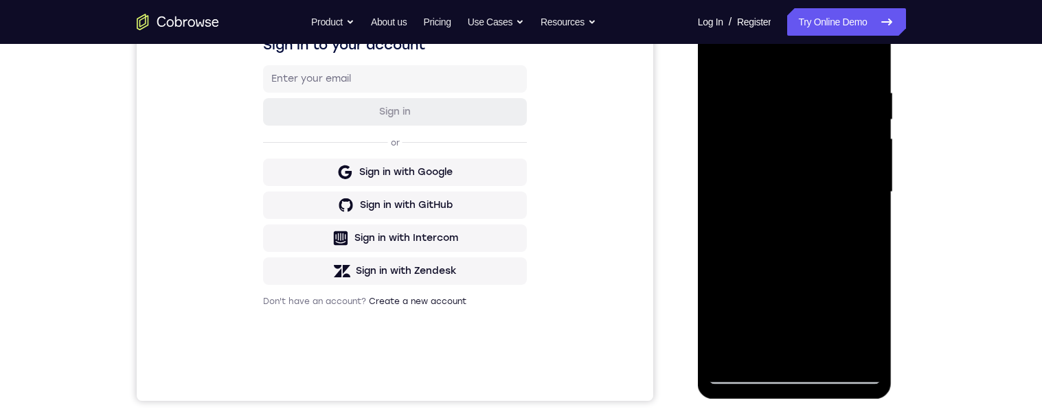
click at [863, 177] on div at bounding box center [794, 192] width 173 height 385
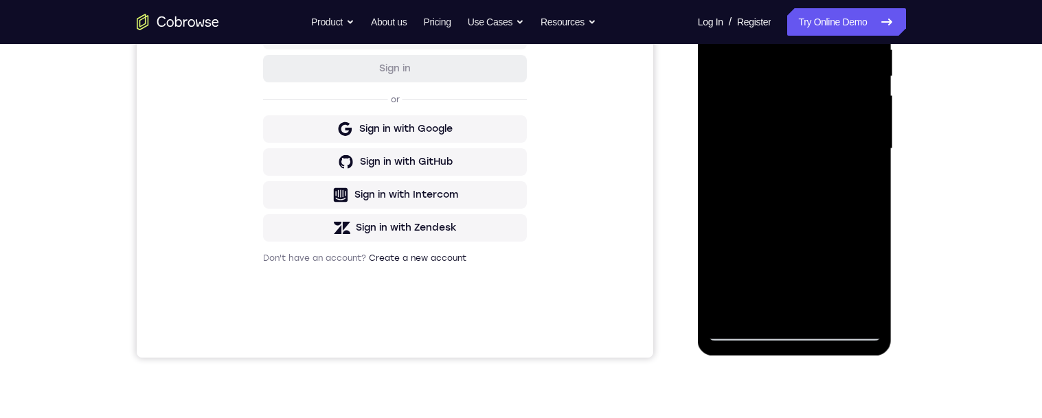
scroll to position [291, 0]
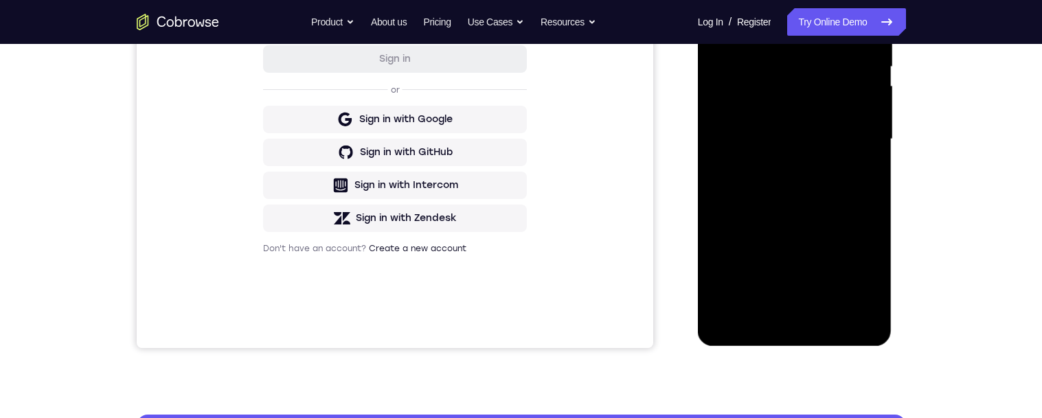
click at [851, 297] on div at bounding box center [794, 139] width 173 height 385
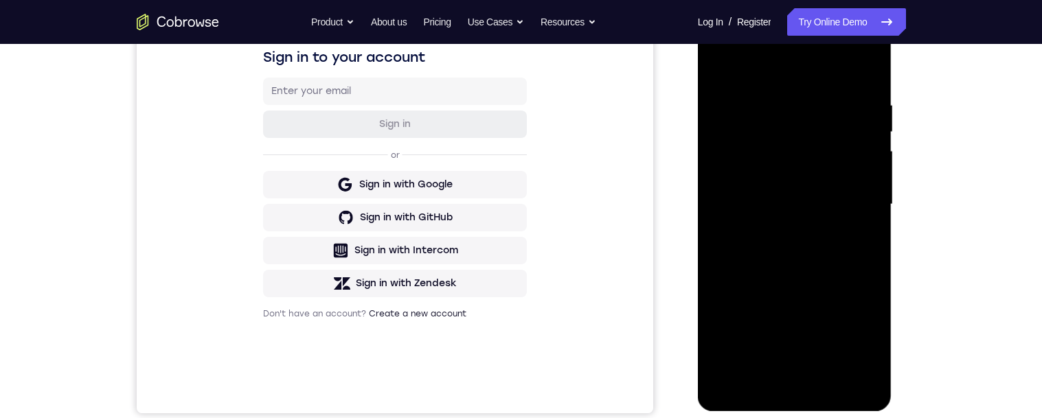
scroll to position [228, 0]
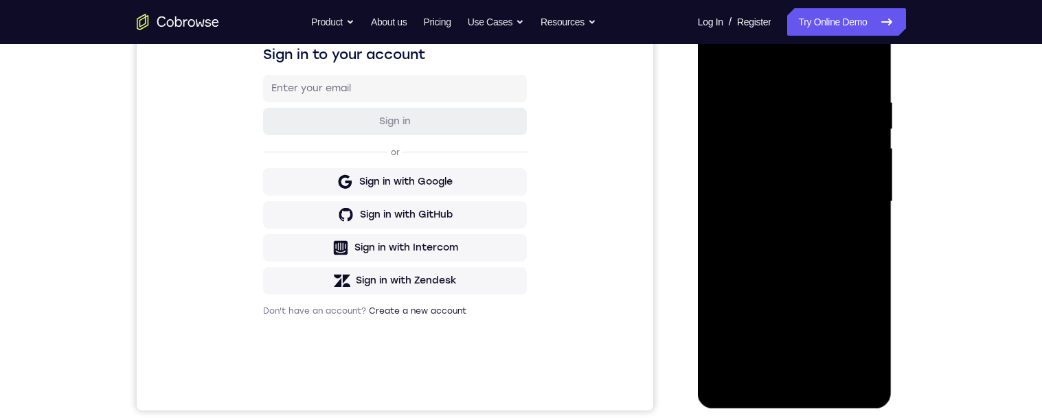
click at [857, 206] on div at bounding box center [794, 202] width 173 height 385
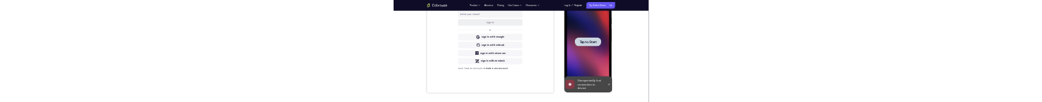
scroll to position [0, 0]
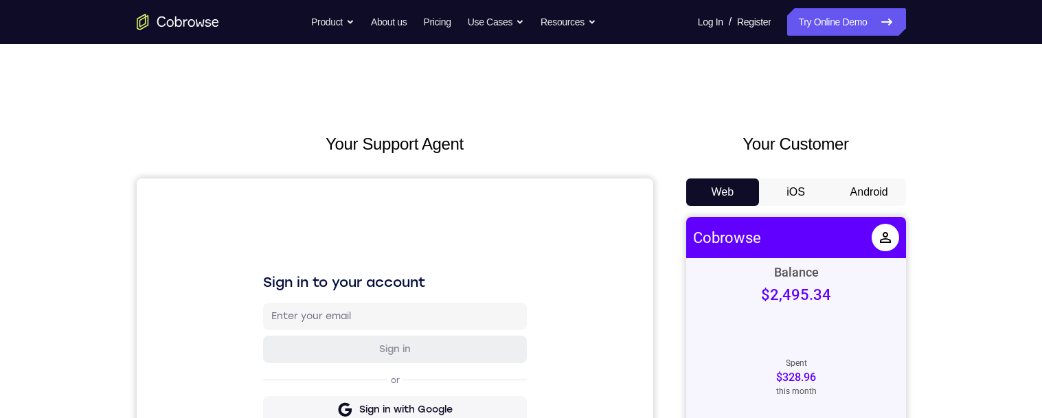
click at [870, 188] on button "Android" at bounding box center [870, 192] width 74 height 27
